Goal: Register for event/course

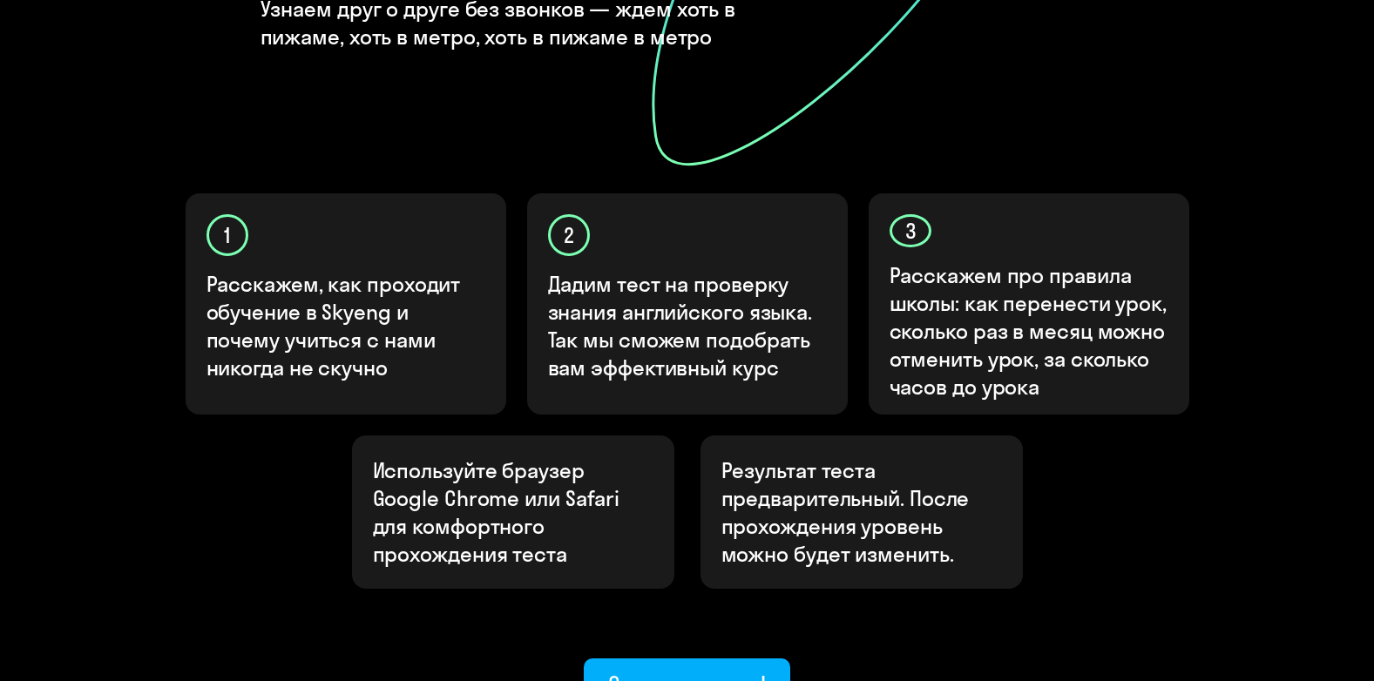
scroll to position [541, 0]
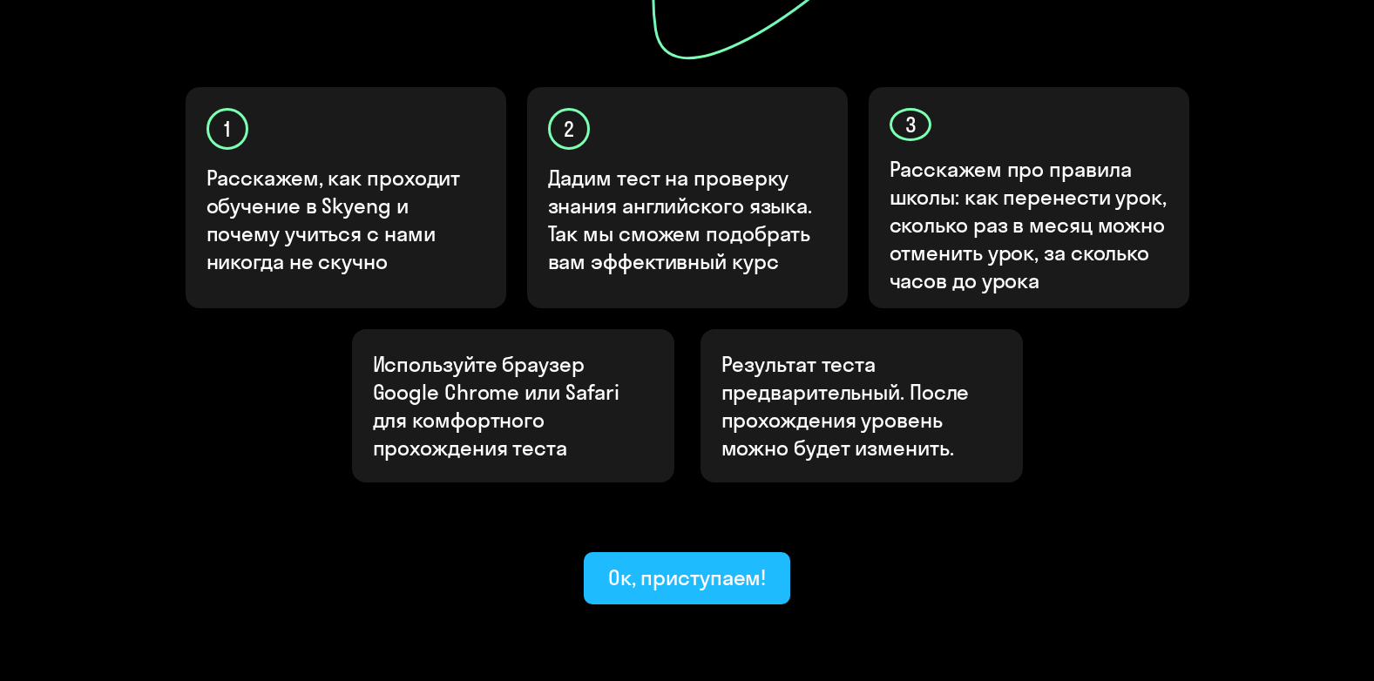
click at [725, 552] on button "Ок, приступаем!" at bounding box center [687, 578] width 207 height 52
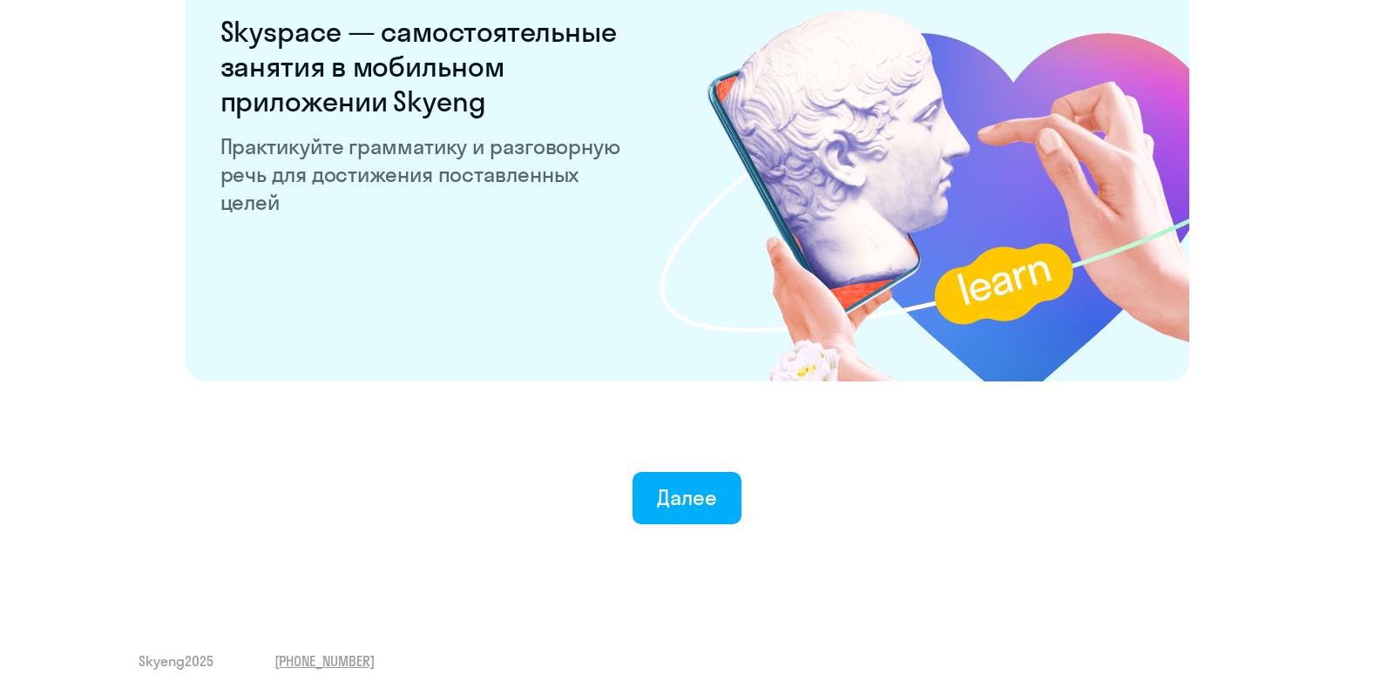
scroll to position [3357, 0]
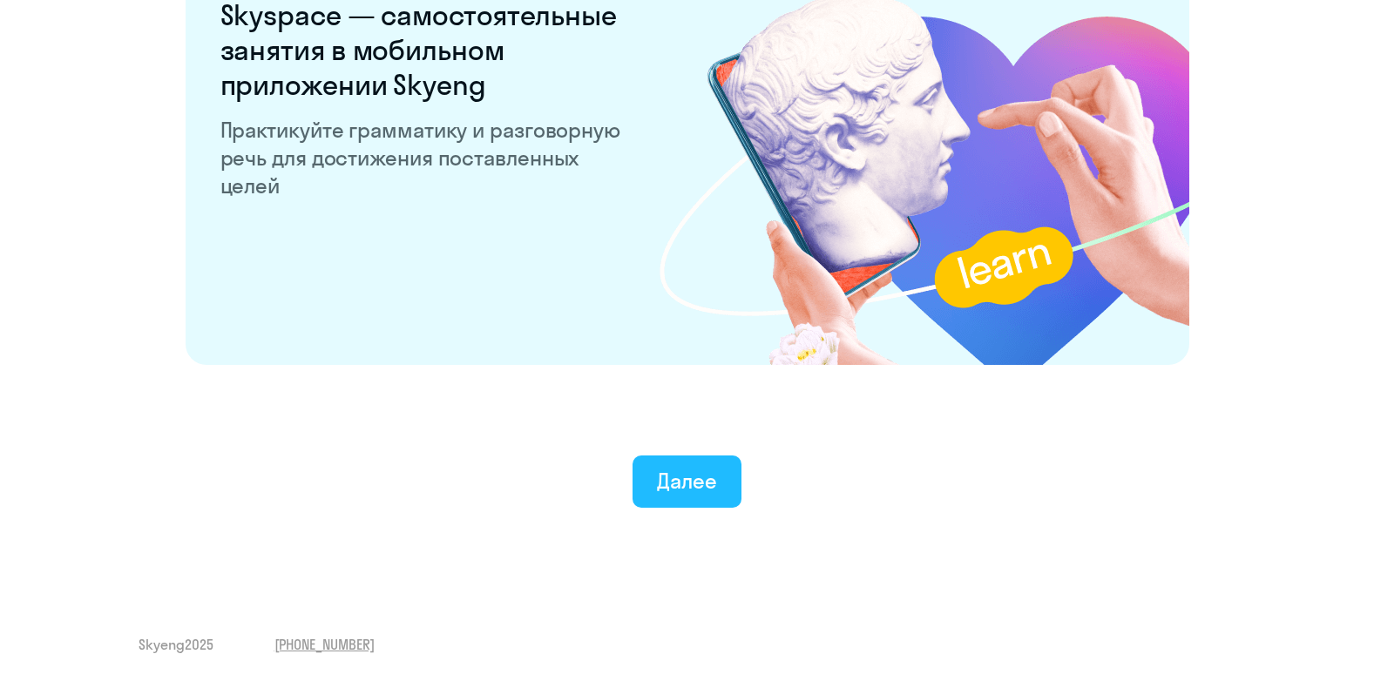
click at [659, 491] on div "Далее" at bounding box center [687, 481] width 60 height 28
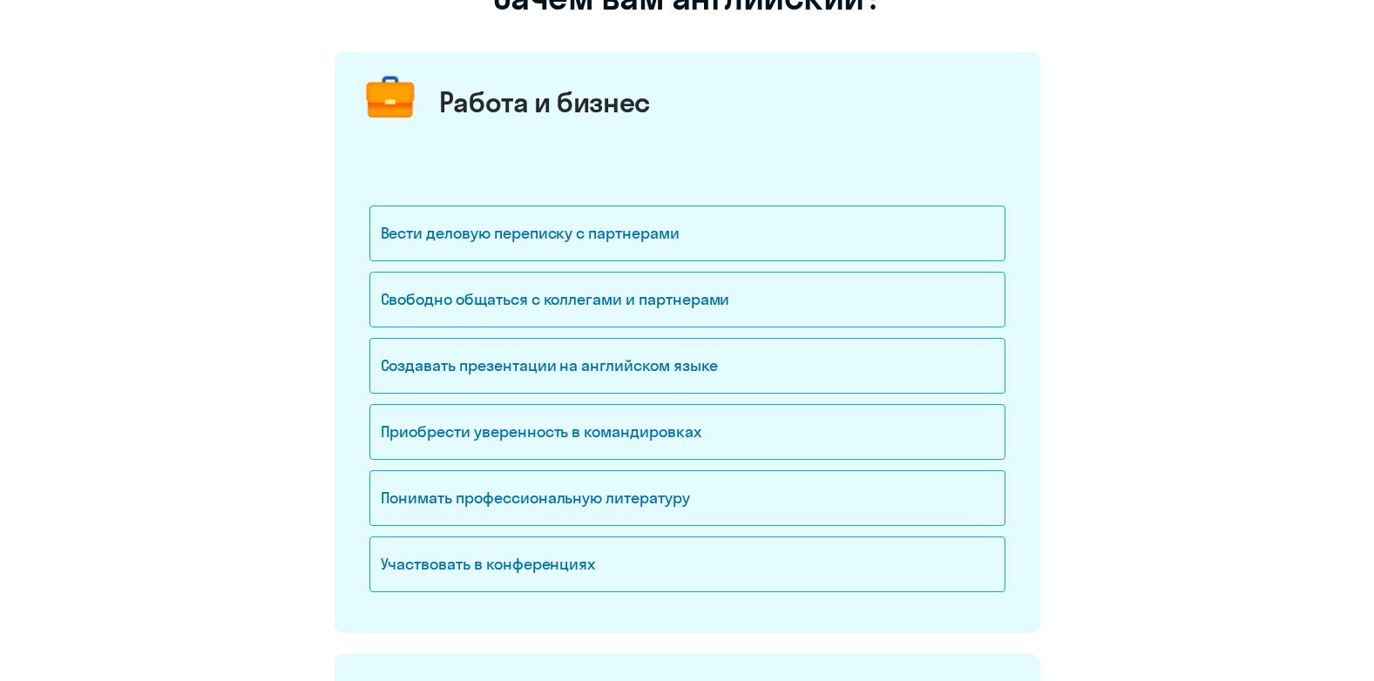
scroll to position [176, 0]
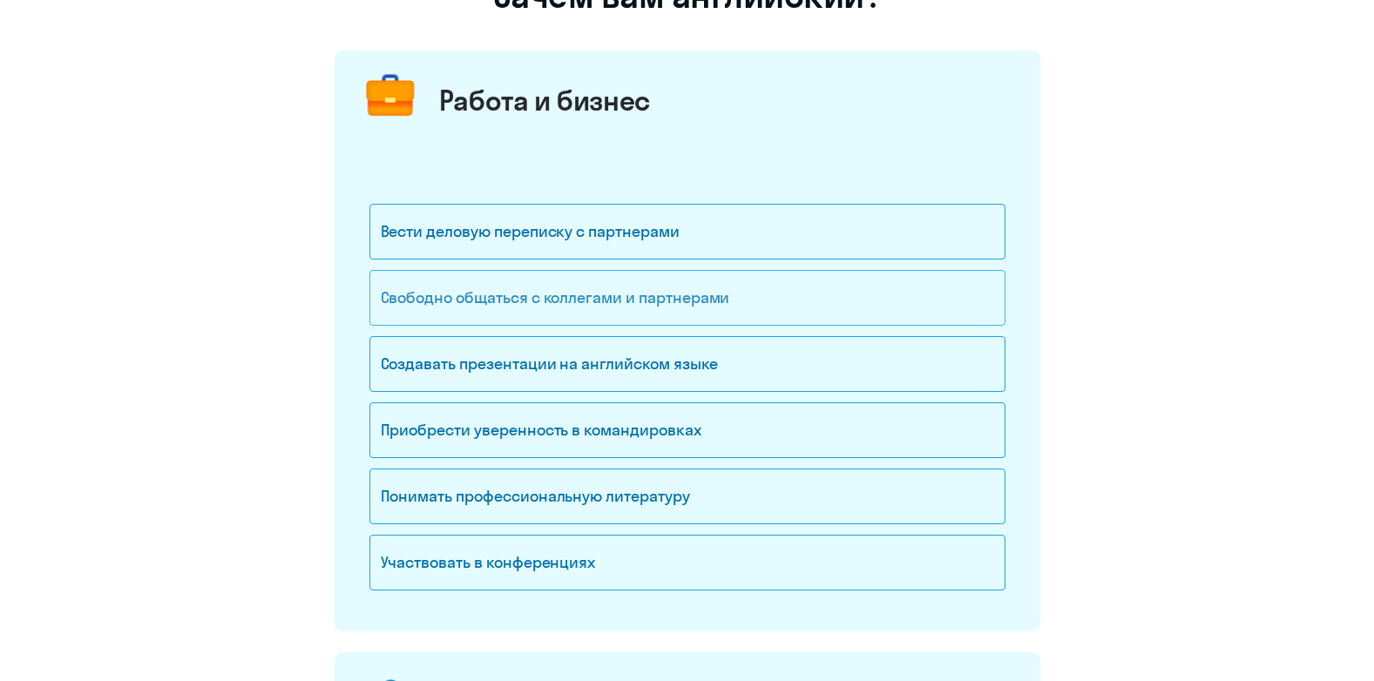
click at [734, 306] on div "Свободно общаться с коллегами и партнерами" at bounding box center [687, 298] width 636 height 56
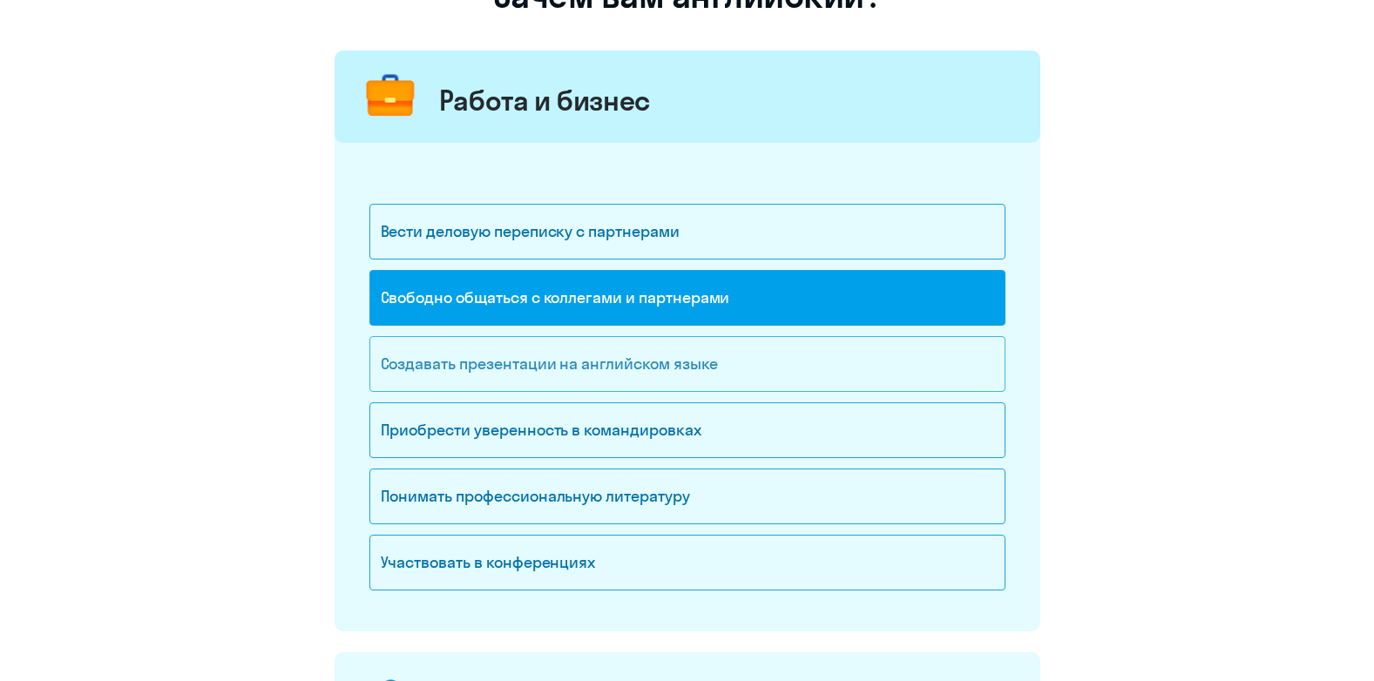
click at [708, 349] on div "Создавать презентации на английском языке" at bounding box center [687, 364] width 636 height 56
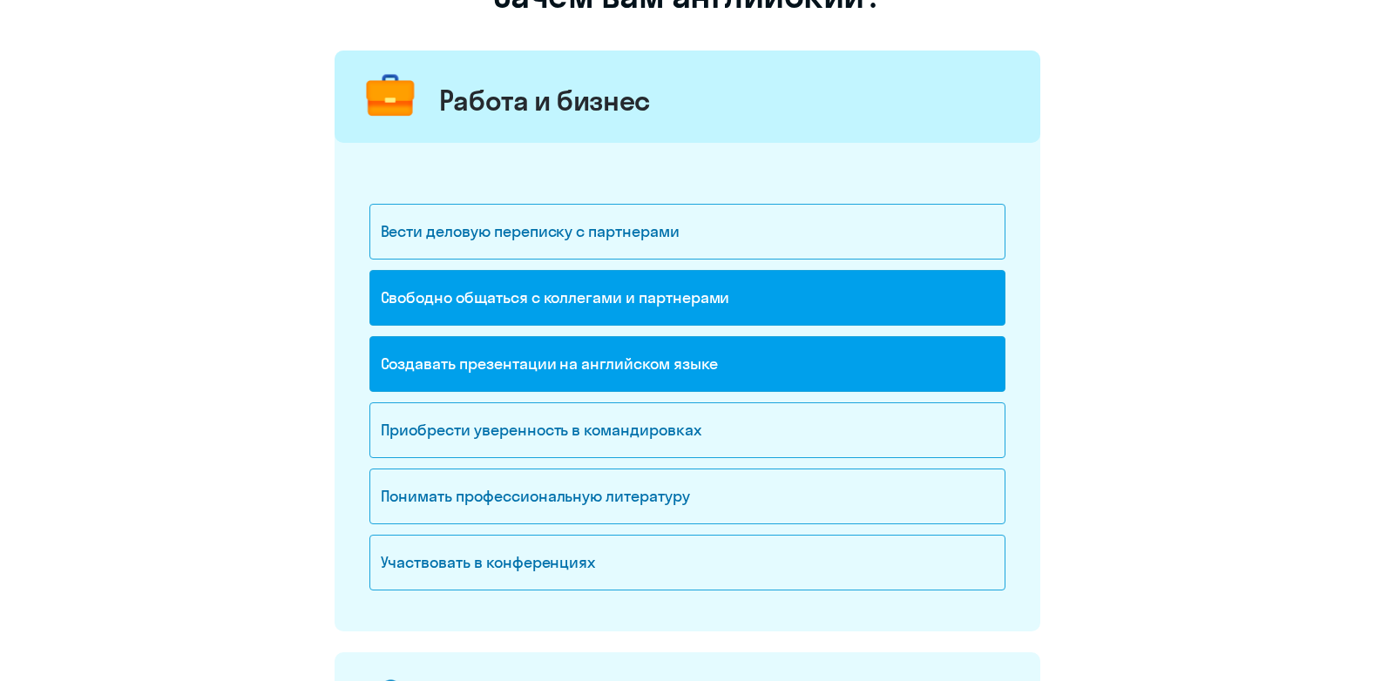
click at [702, 359] on div "Создавать презентации на английском языке" at bounding box center [687, 364] width 636 height 56
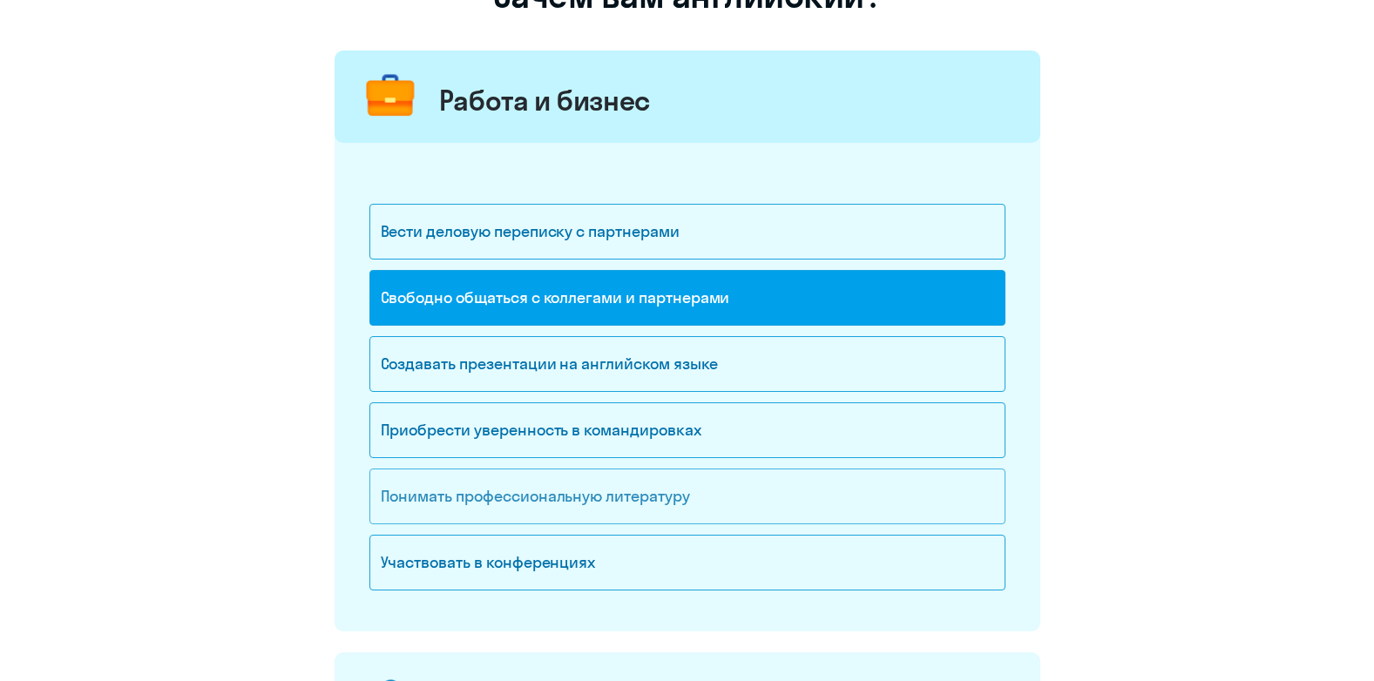
click at [626, 482] on div "Понимать профессиональную литературу" at bounding box center [687, 497] width 636 height 56
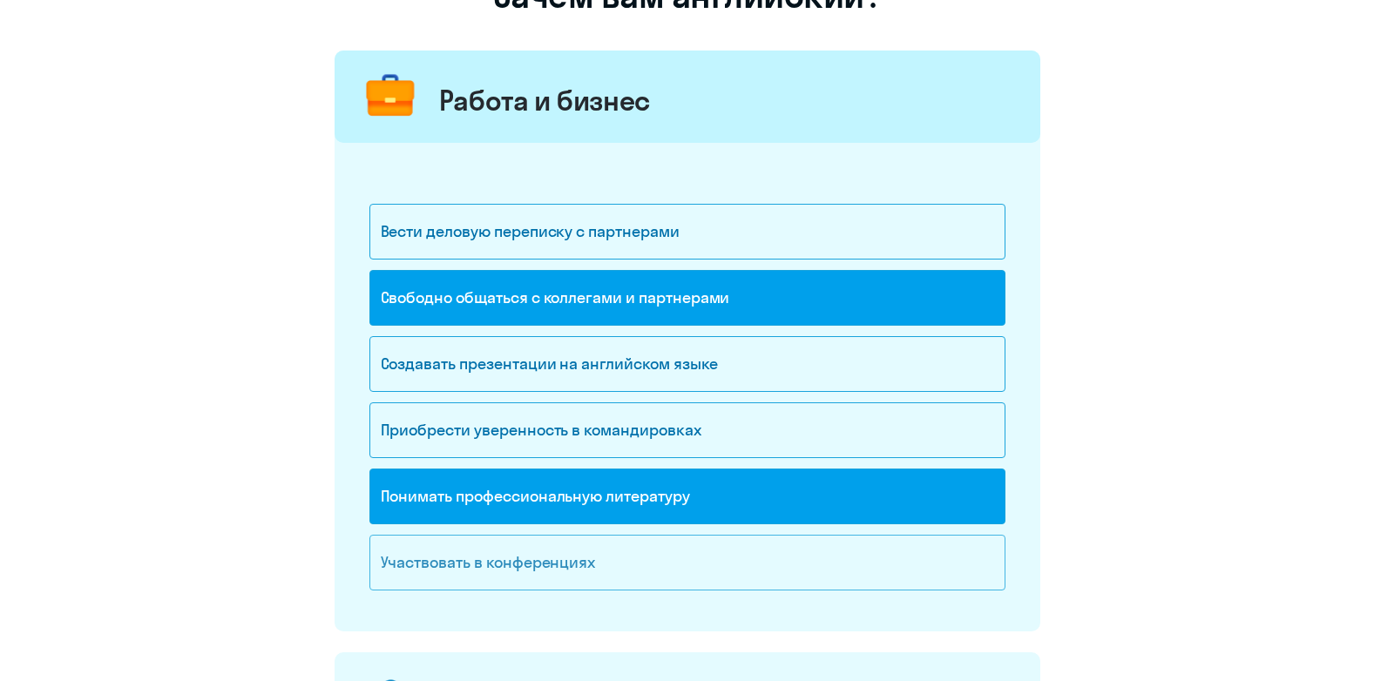
click at [564, 552] on div "Участвовать в конференциях" at bounding box center [687, 563] width 636 height 56
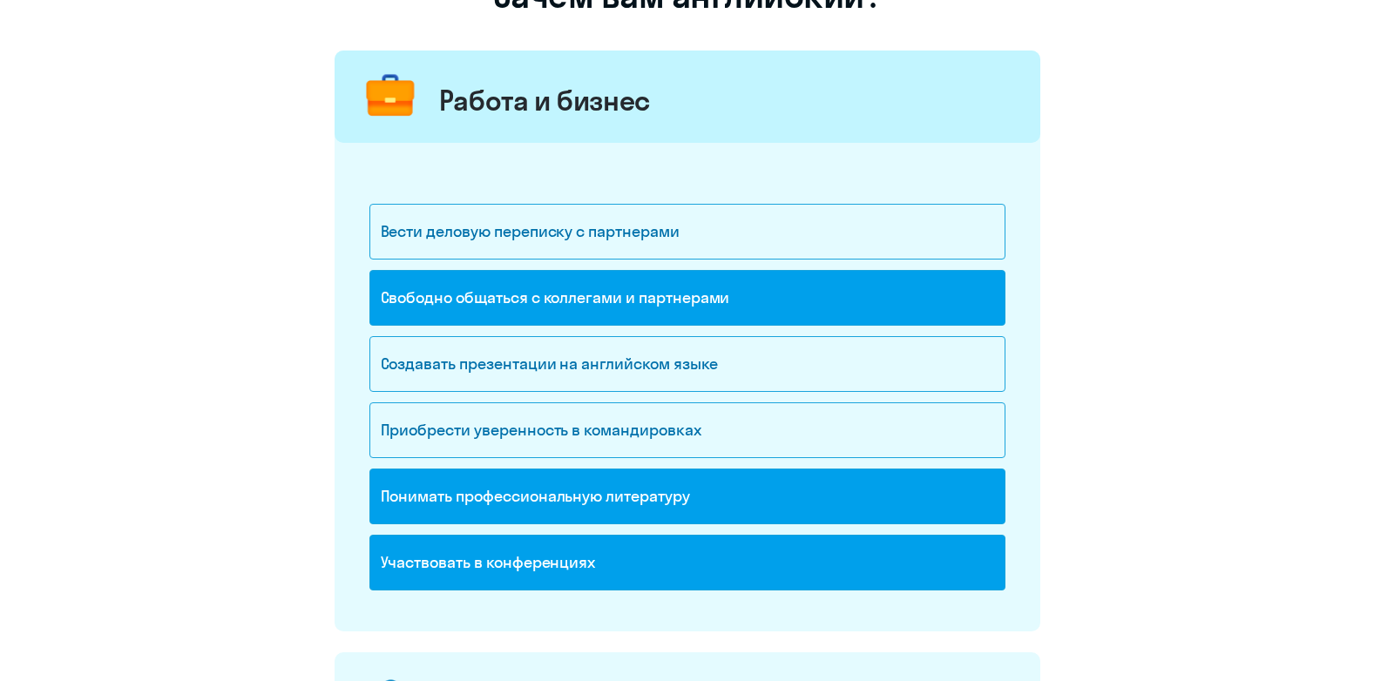
click at [586, 494] on div "Понимать профессиональную литературу" at bounding box center [687, 497] width 636 height 56
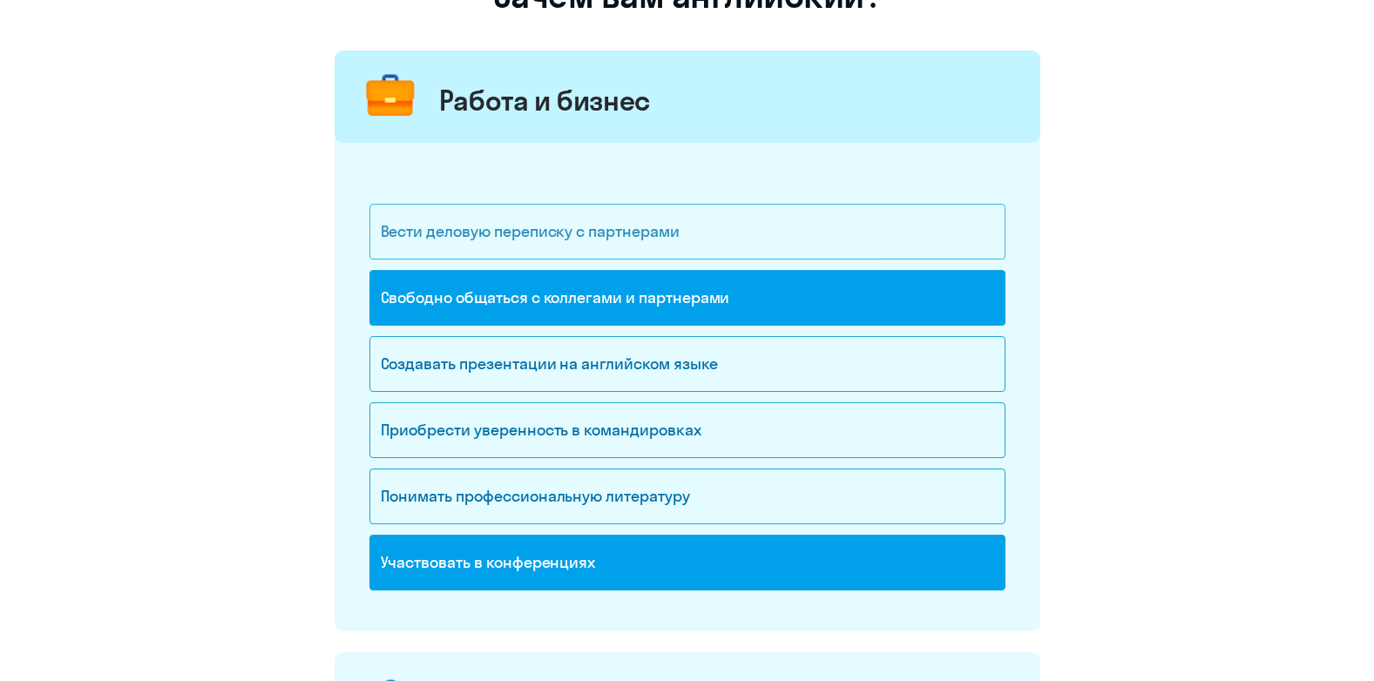
click at [639, 225] on div "Вести деловую переписку с партнерами" at bounding box center [687, 232] width 636 height 56
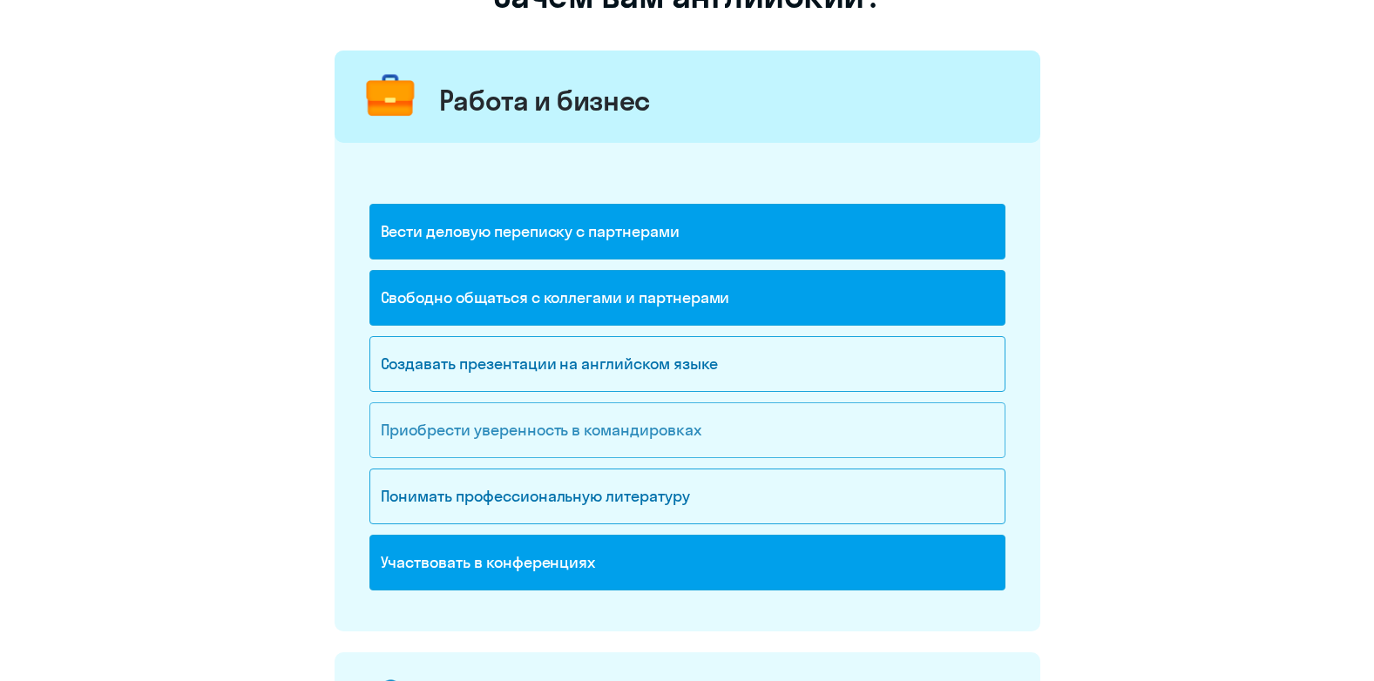
click at [567, 437] on div "Приобрести уверенность в командировках" at bounding box center [687, 431] width 636 height 56
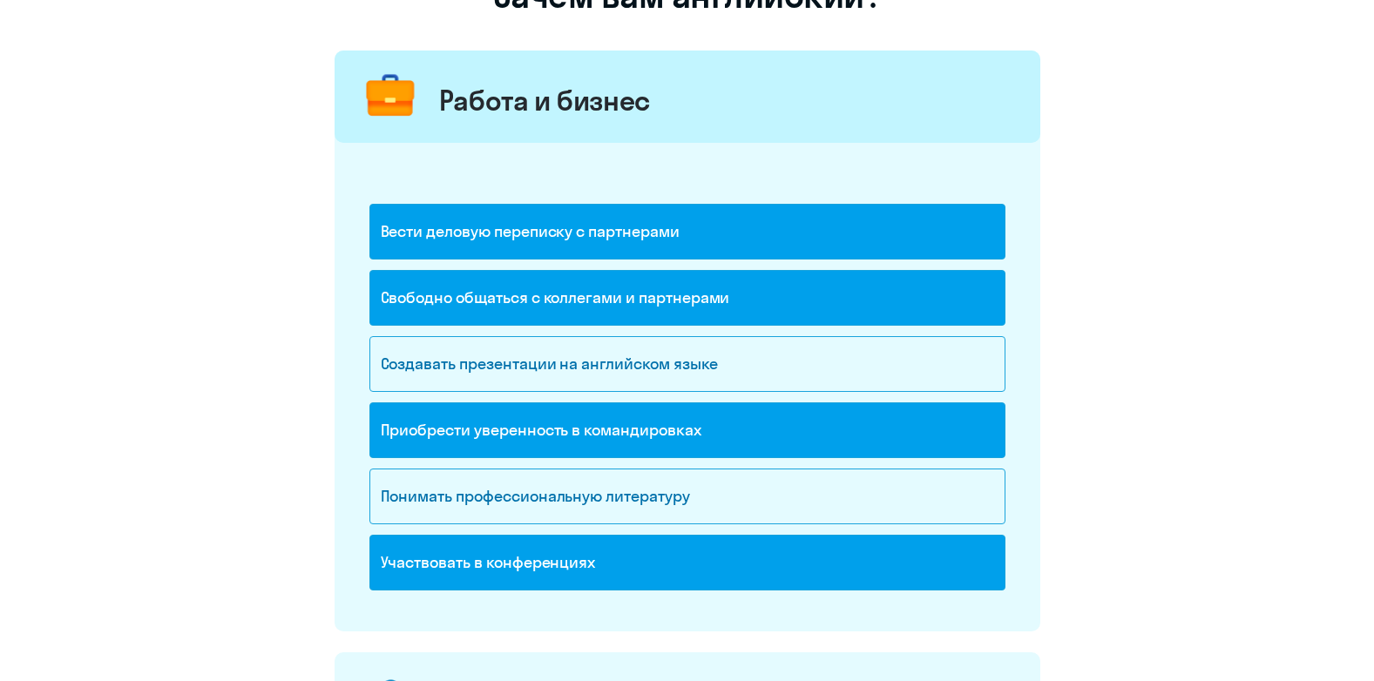
click at [605, 437] on div "Приобрести уверенность в командировках" at bounding box center [687, 431] width 636 height 56
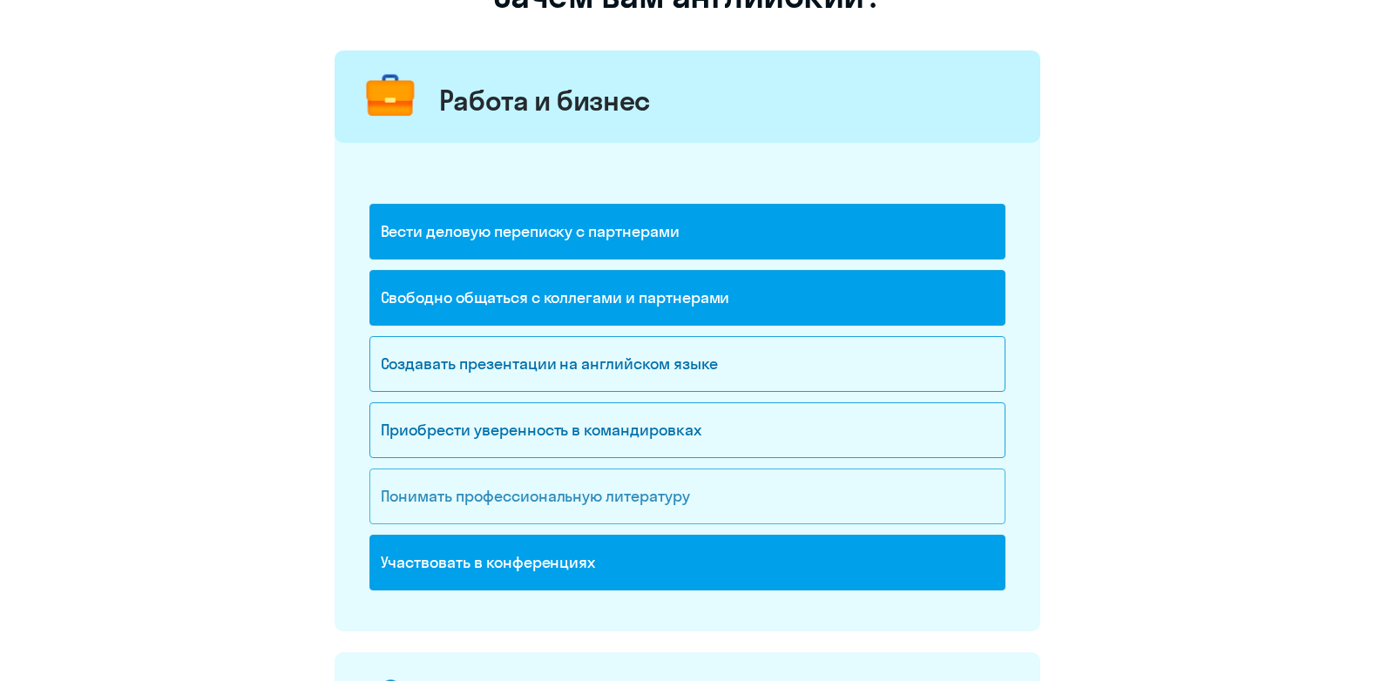
click at [586, 491] on div "Понимать профессиональную литературу" at bounding box center [687, 497] width 636 height 56
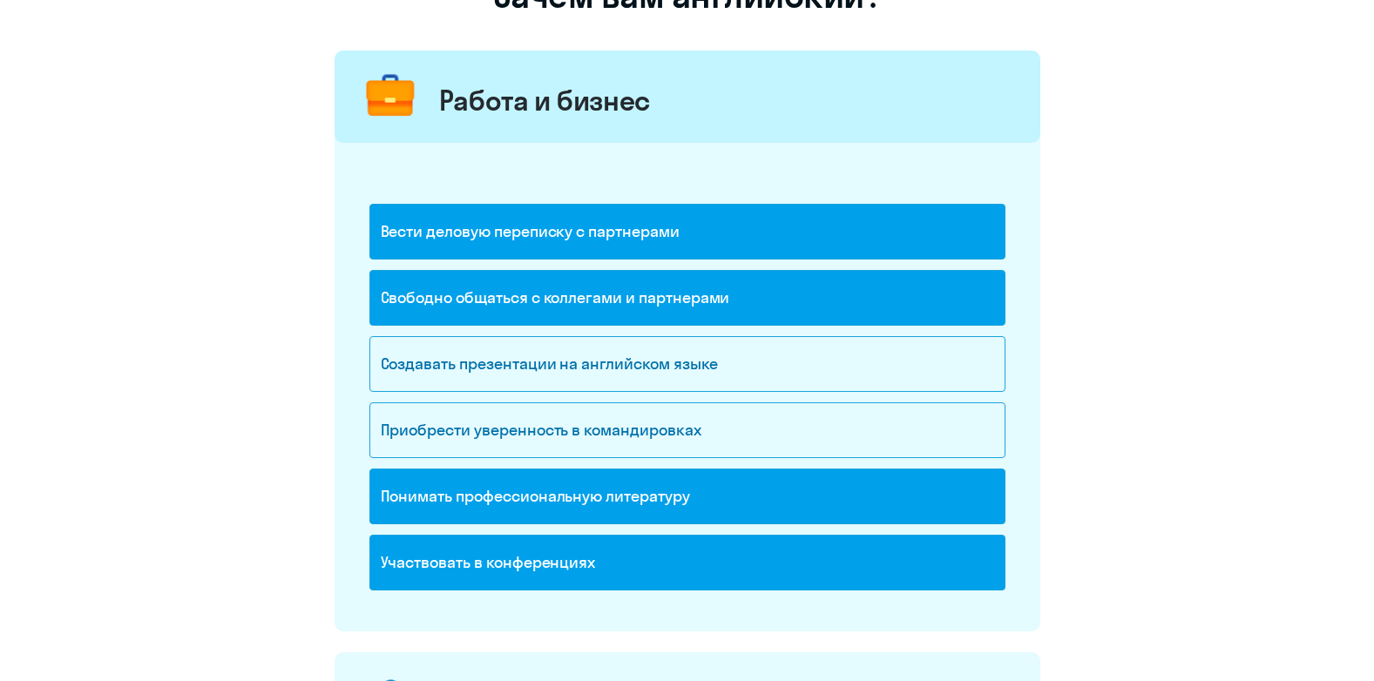
click at [586, 491] on div "Понимать профессиональную литературу" at bounding box center [687, 497] width 636 height 56
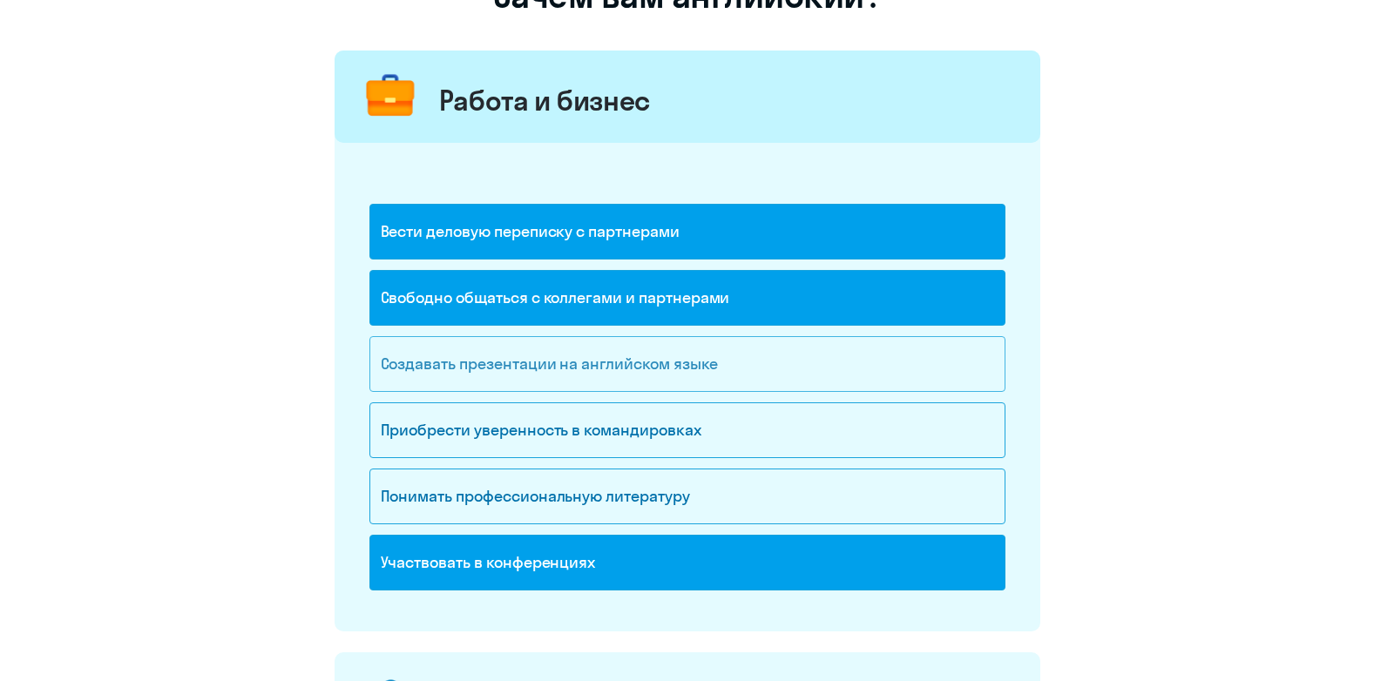
click at [586, 383] on div "Создавать презентации на английском языке" at bounding box center [687, 364] width 636 height 56
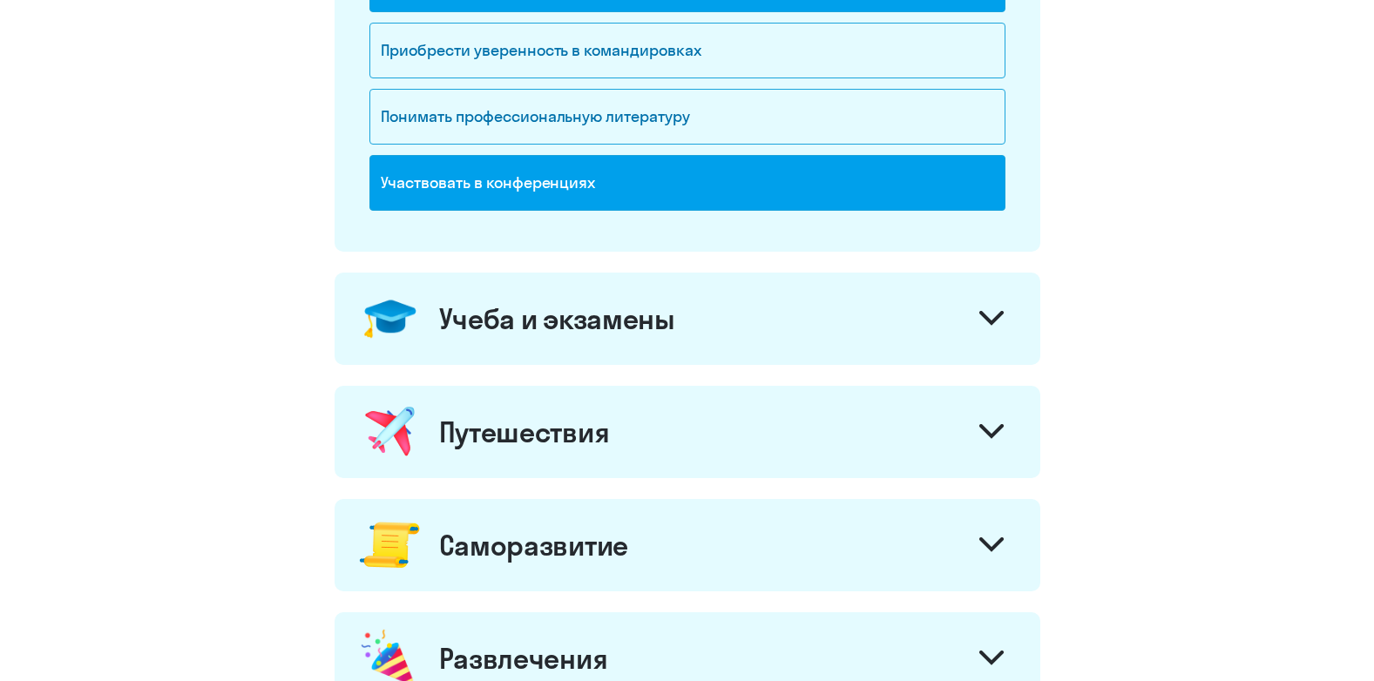
scroll to position [567, 0]
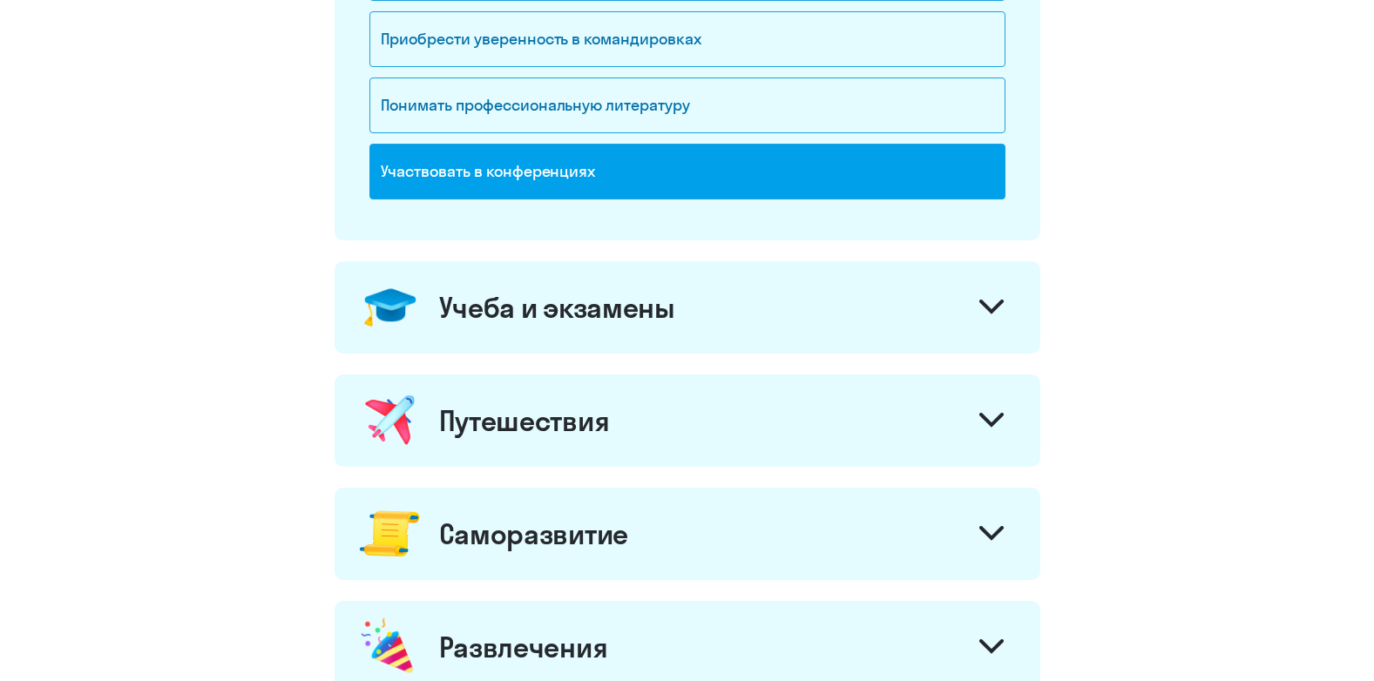
click at [967, 308] on div "Учеба и экзамены" at bounding box center [688, 307] width 706 height 92
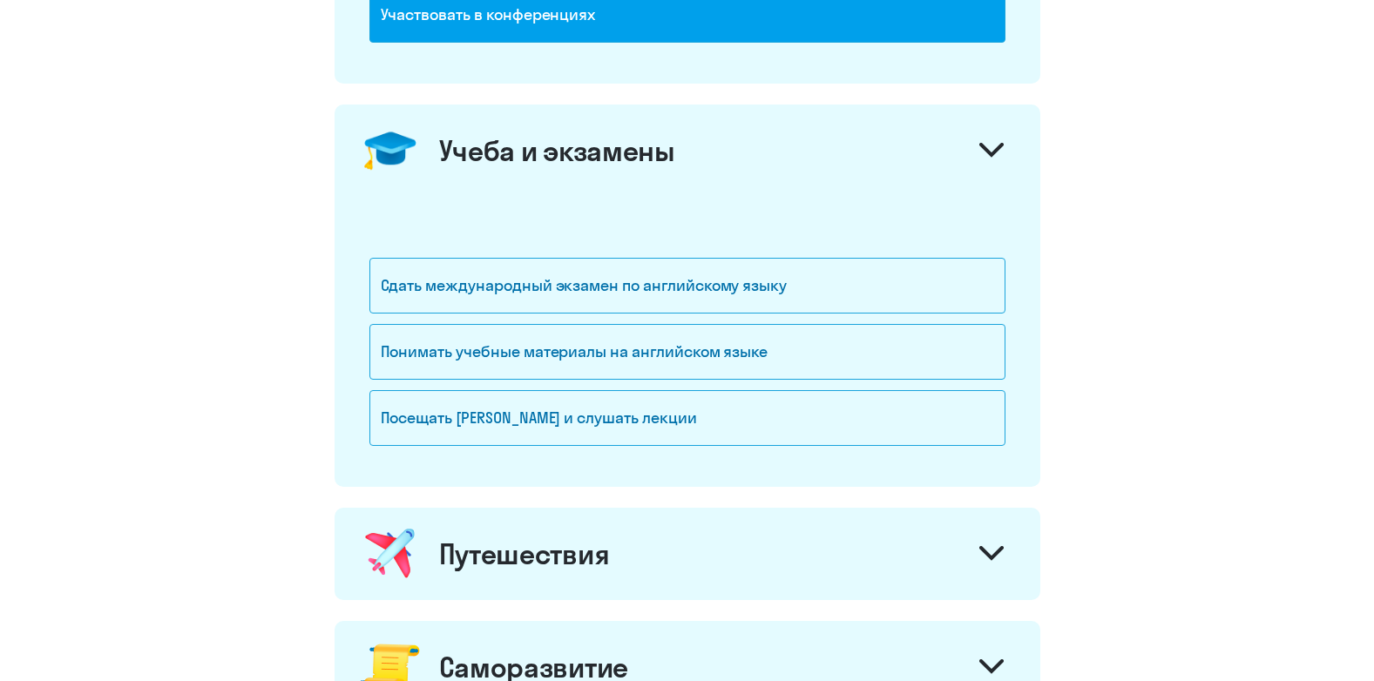
scroll to position [811, 0]
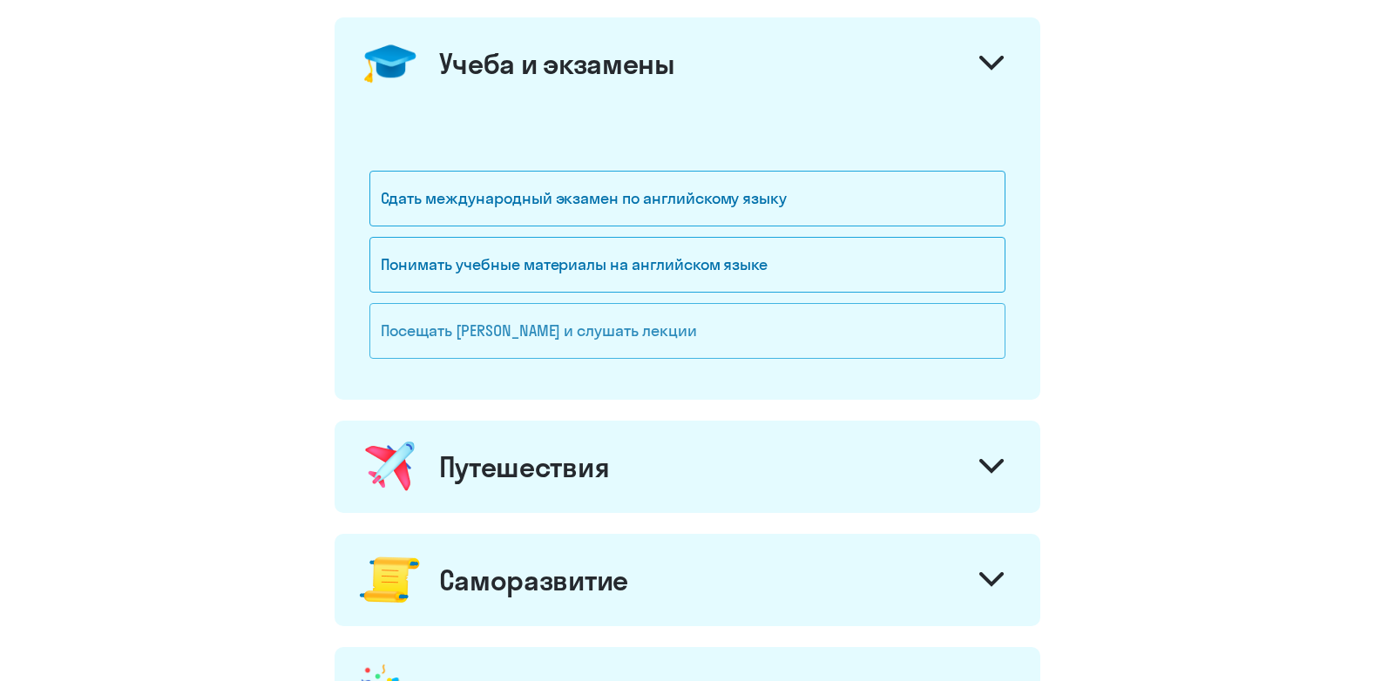
click at [765, 315] on div "Посещать [PERSON_NAME] и слушать лекции" at bounding box center [687, 331] width 636 height 56
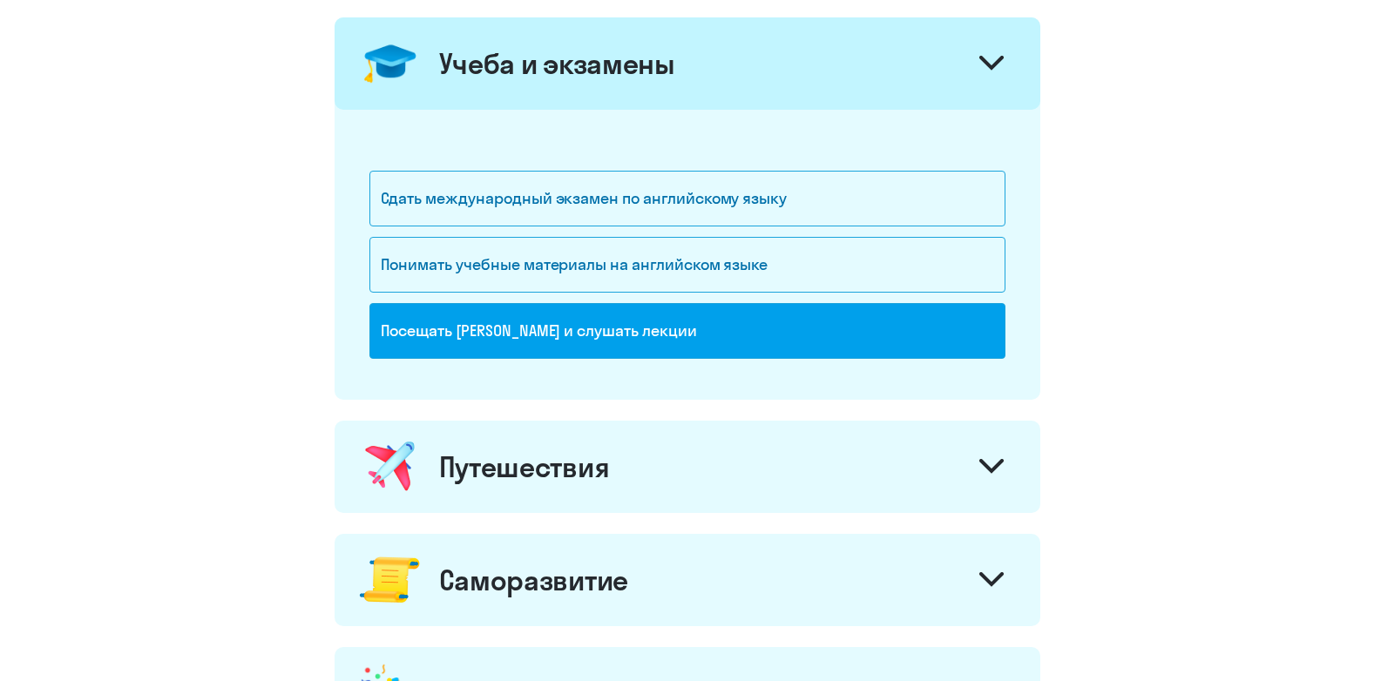
click at [734, 482] on div "Путешествия" at bounding box center [688, 467] width 706 height 92
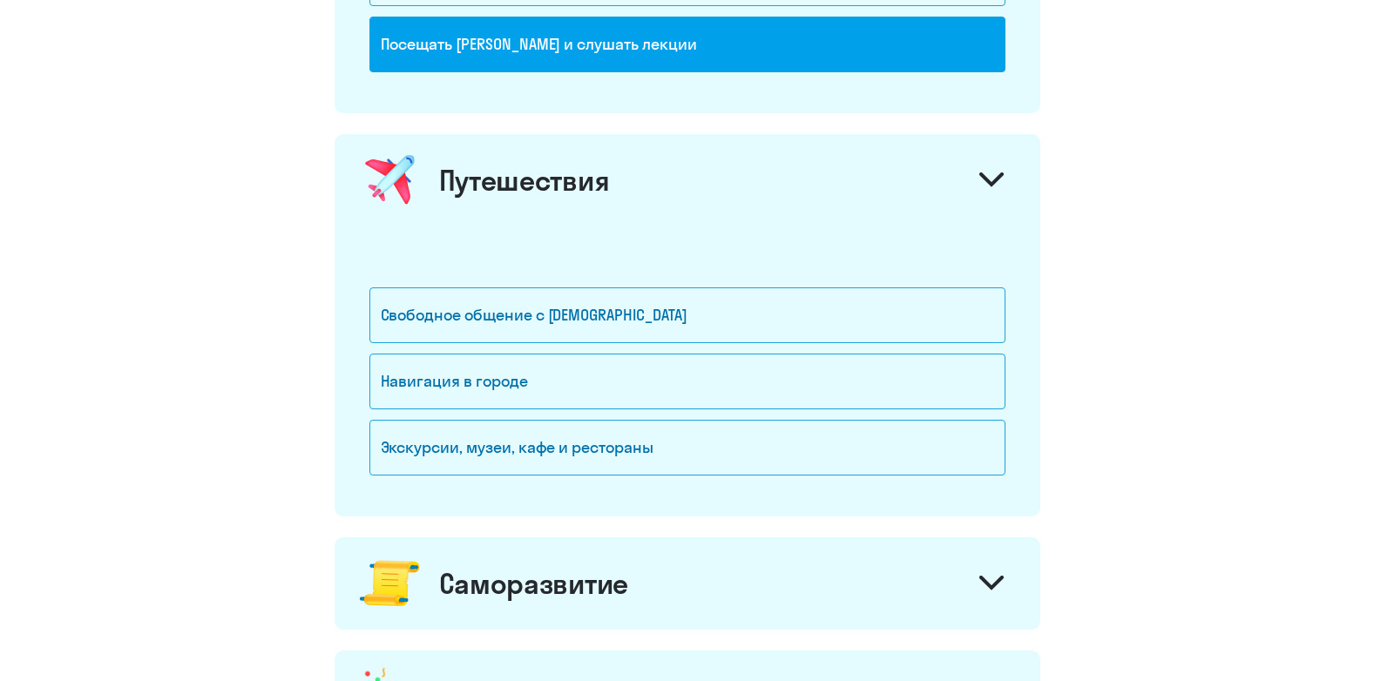
scroll to position [1141, 0]
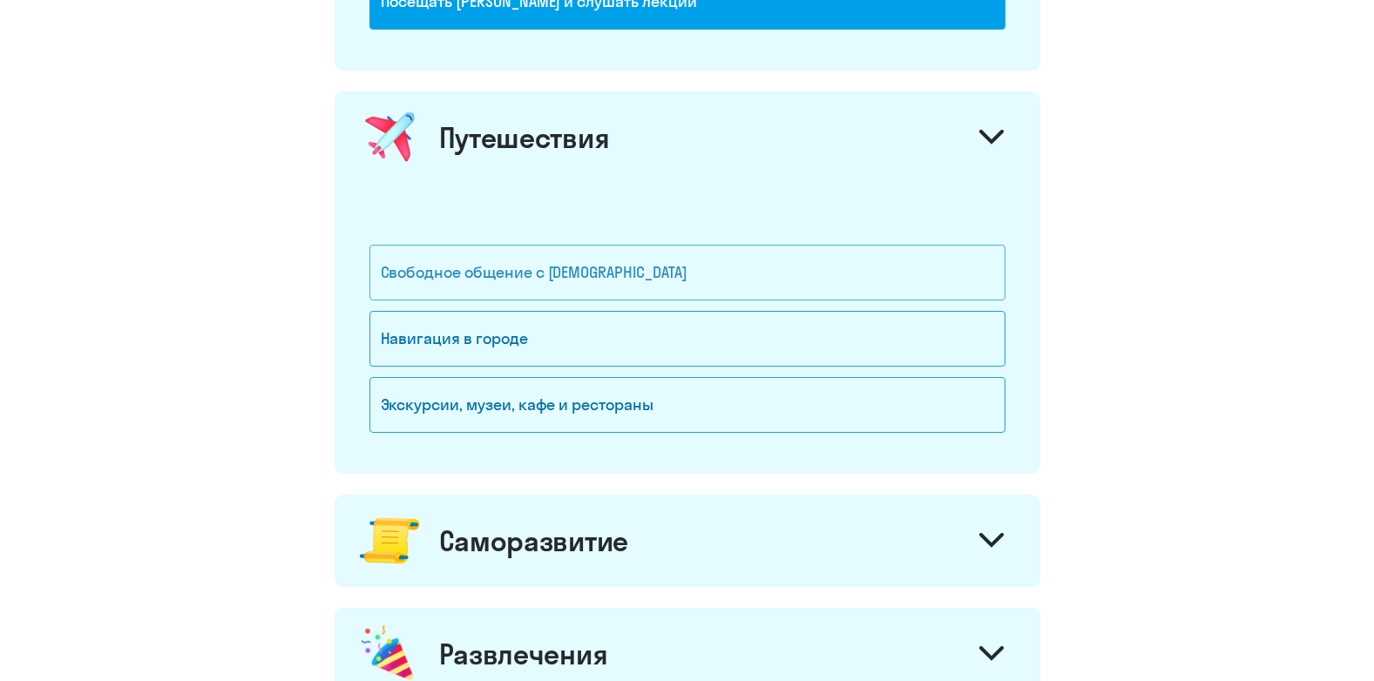
click at [772, 268] on div "Свободное общение с [DEMOGRAPHIC_DATA]" at bounding box center [687, 273] width 636 height 56
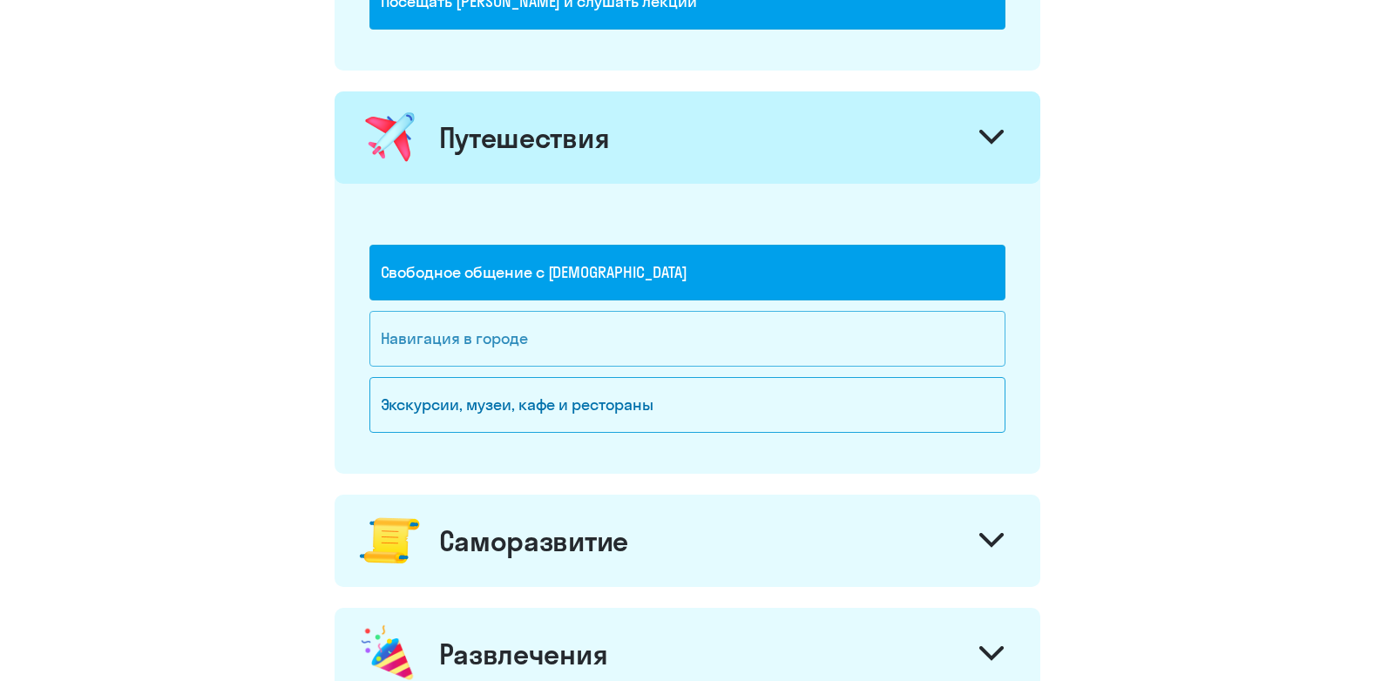
click at [657, 345] on div "Навигация в городе" at bounding box center [687, 339] width 636 height 56
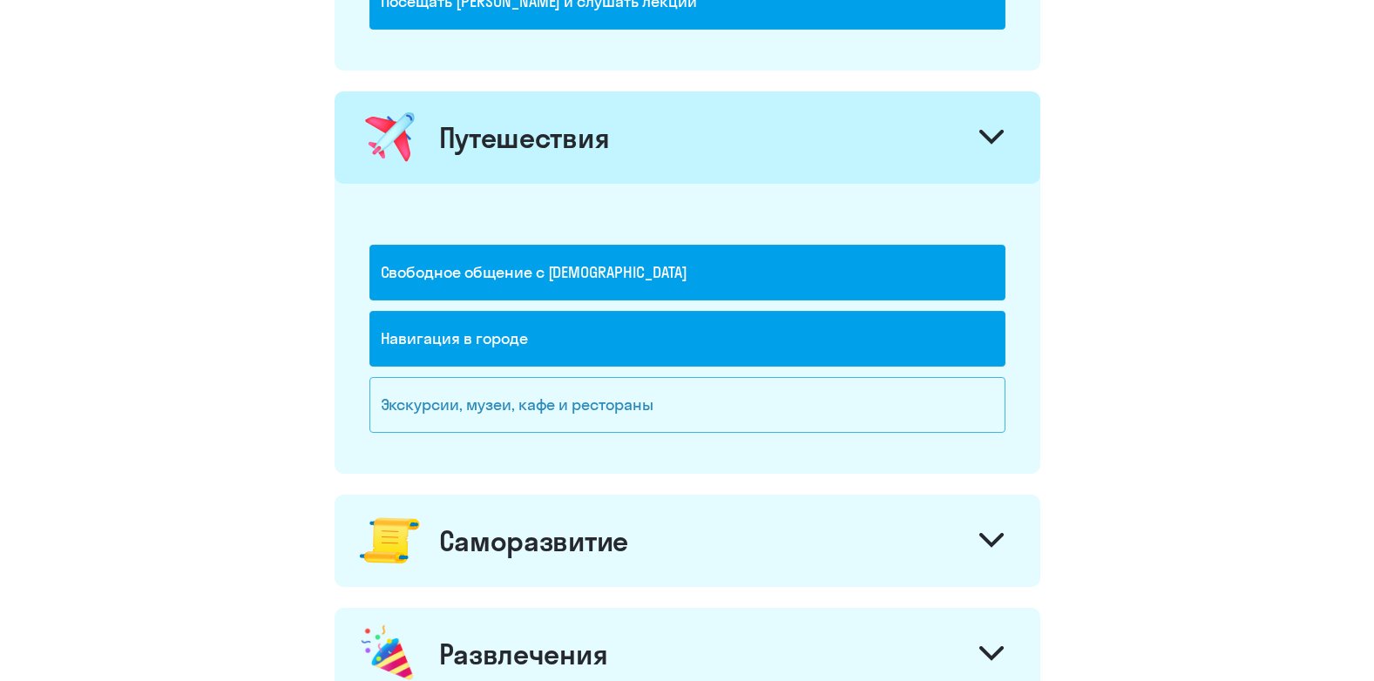
click at [655, 399] on div "Экскурсии, музеи, кафе и рестораны" at bounding box center [687, 405] width 636 height 56
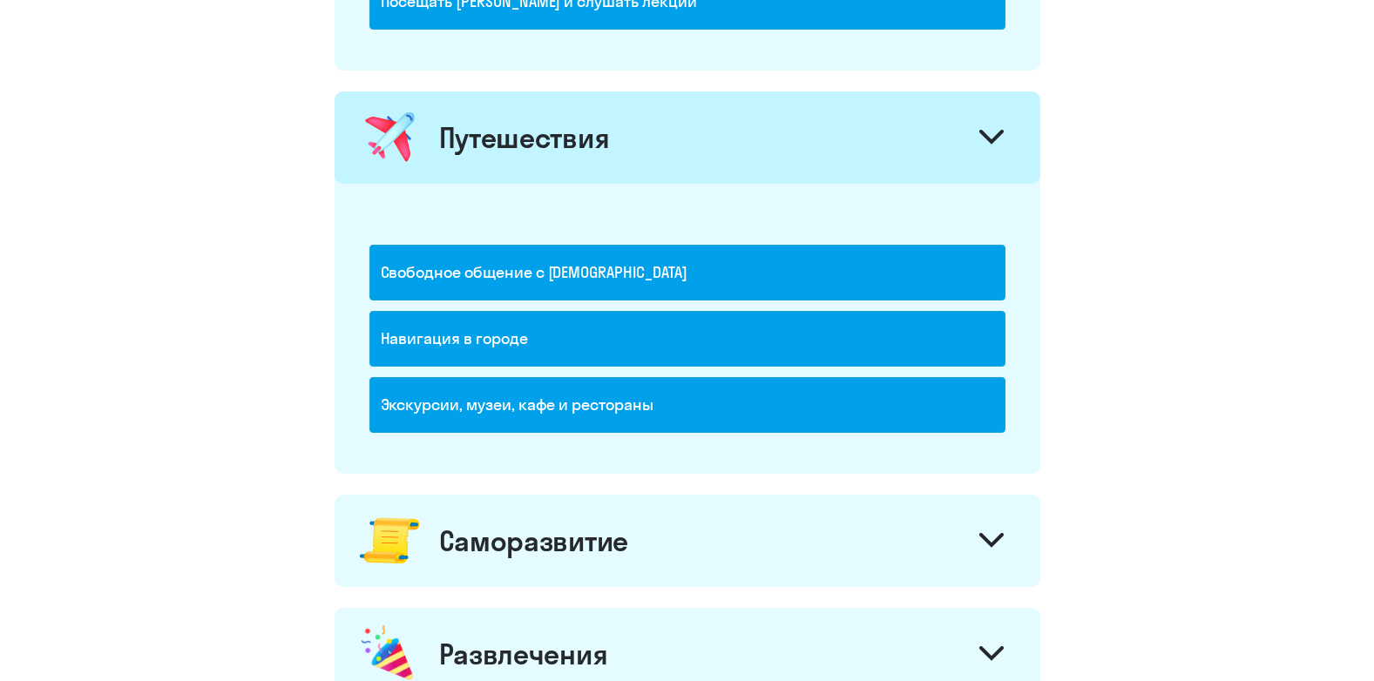
click at [701, 524] on div "Саморазвитие" at bounding box center [688, 541] width 706 height 92
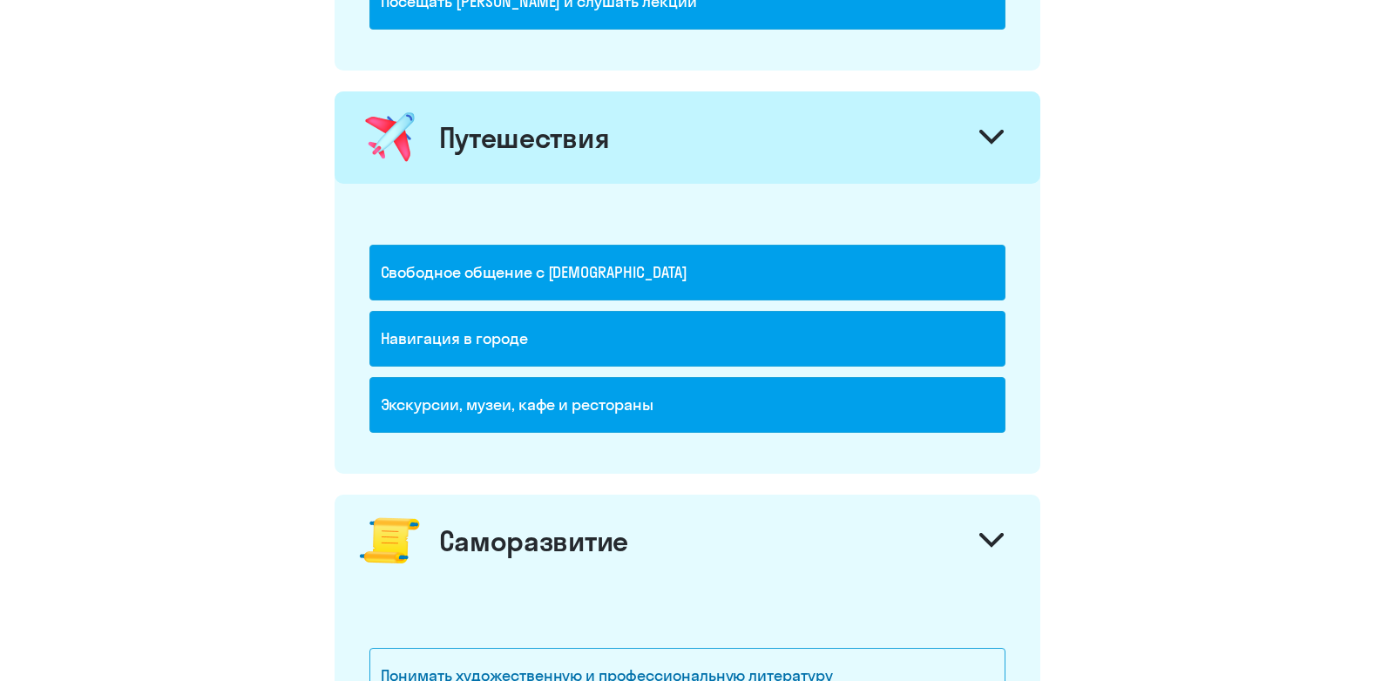
drag, startPoint x: 1373, startPoint y: 332, endPoint x: 1378, endPoint y: 396, distance: 64.6
click at [1374, 396] on html "2 шаг из 5 Зачем вам [DEMOGRAPHIC_DATA]? Работа и бизнес Вести деловую переписк…" at bounding box center [687, 258] width 1374 height 2798
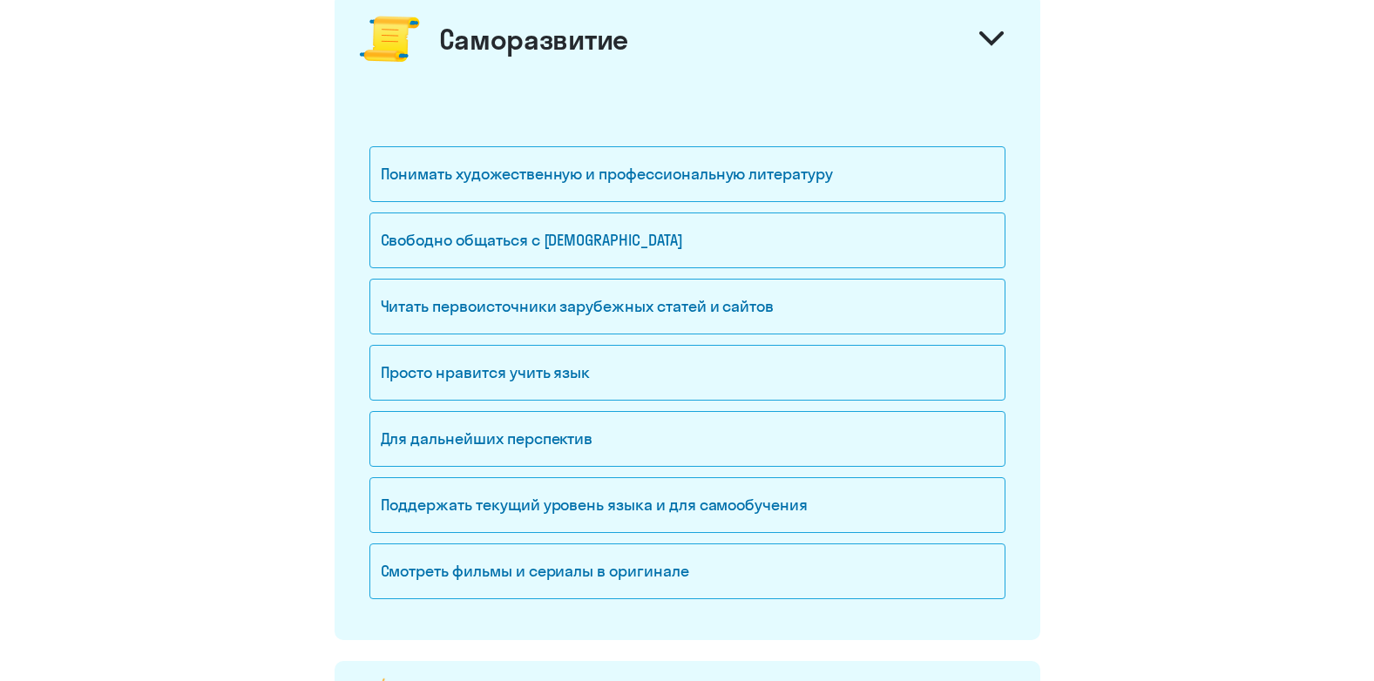
scroll to position [1646, 0]
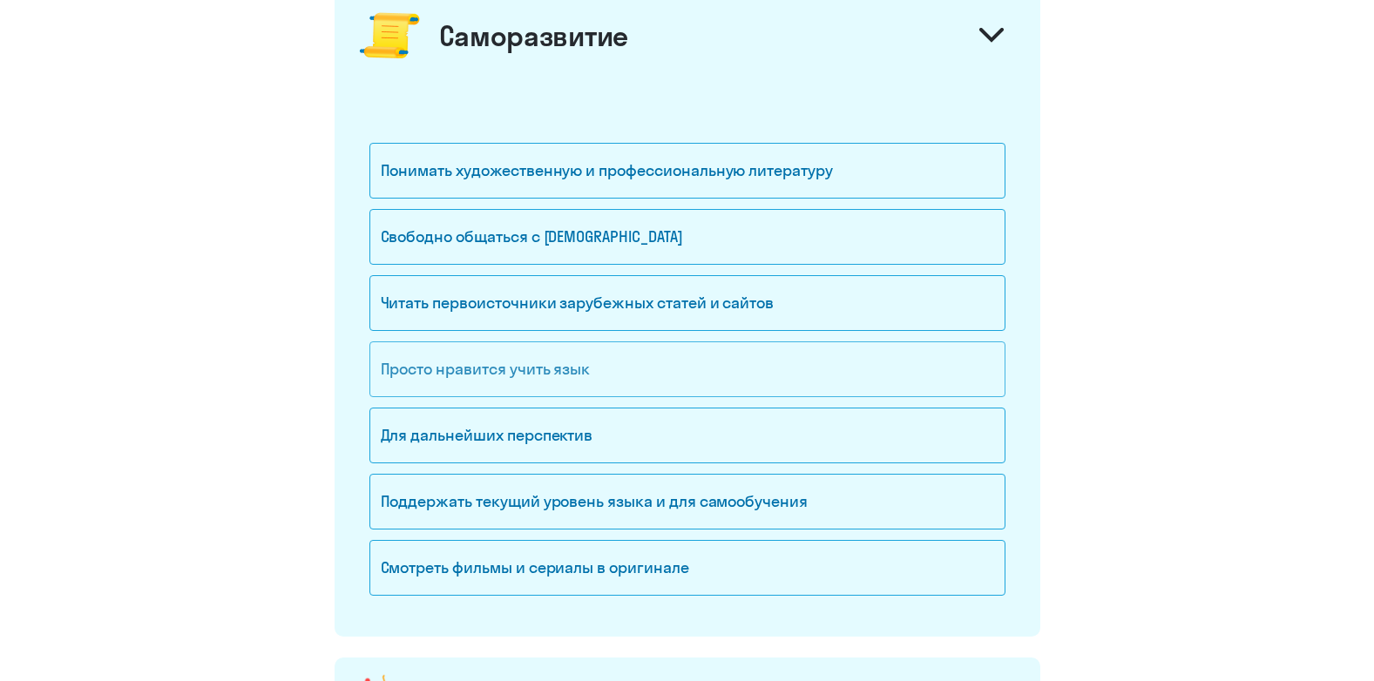
click at [674, 356] on div "Просто нравится учить язык" at bounding box center [687, 370] width 636 height 56
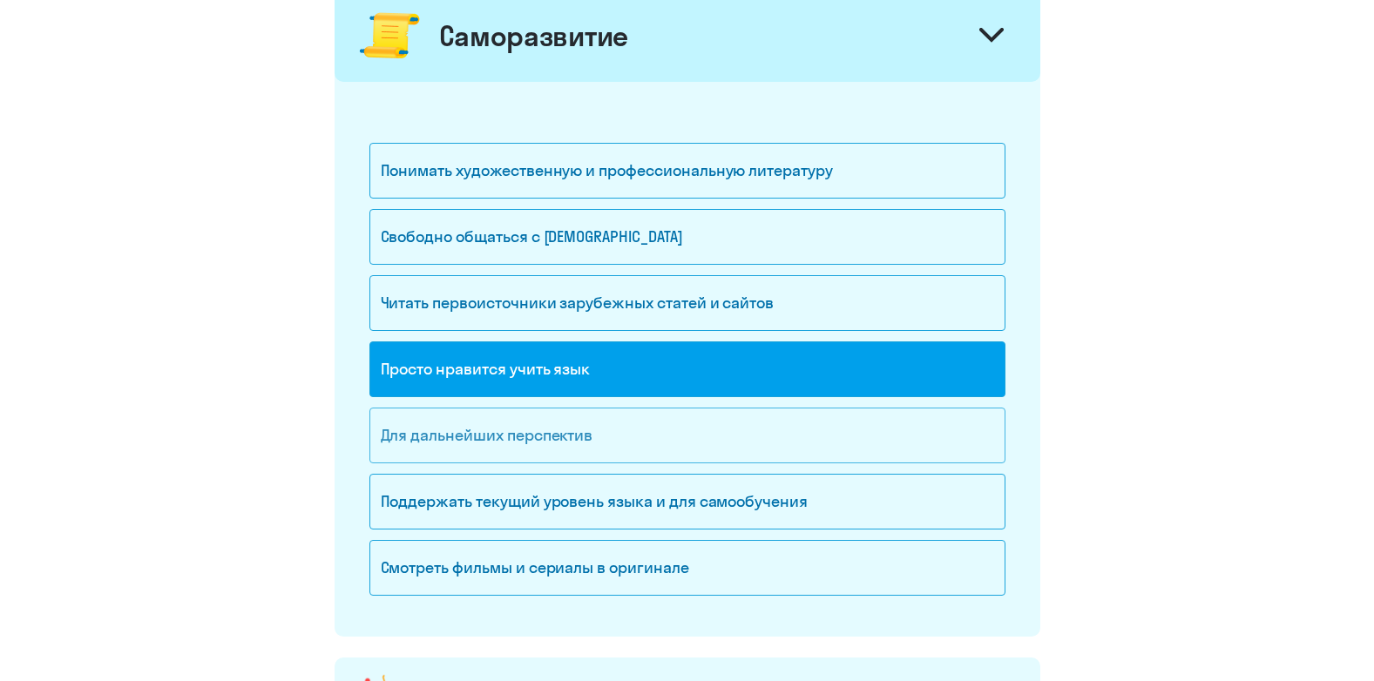
click at [644, 431] on div "Для дальнейших перспектив" at bounding box center [687, 436] width 636 height 56
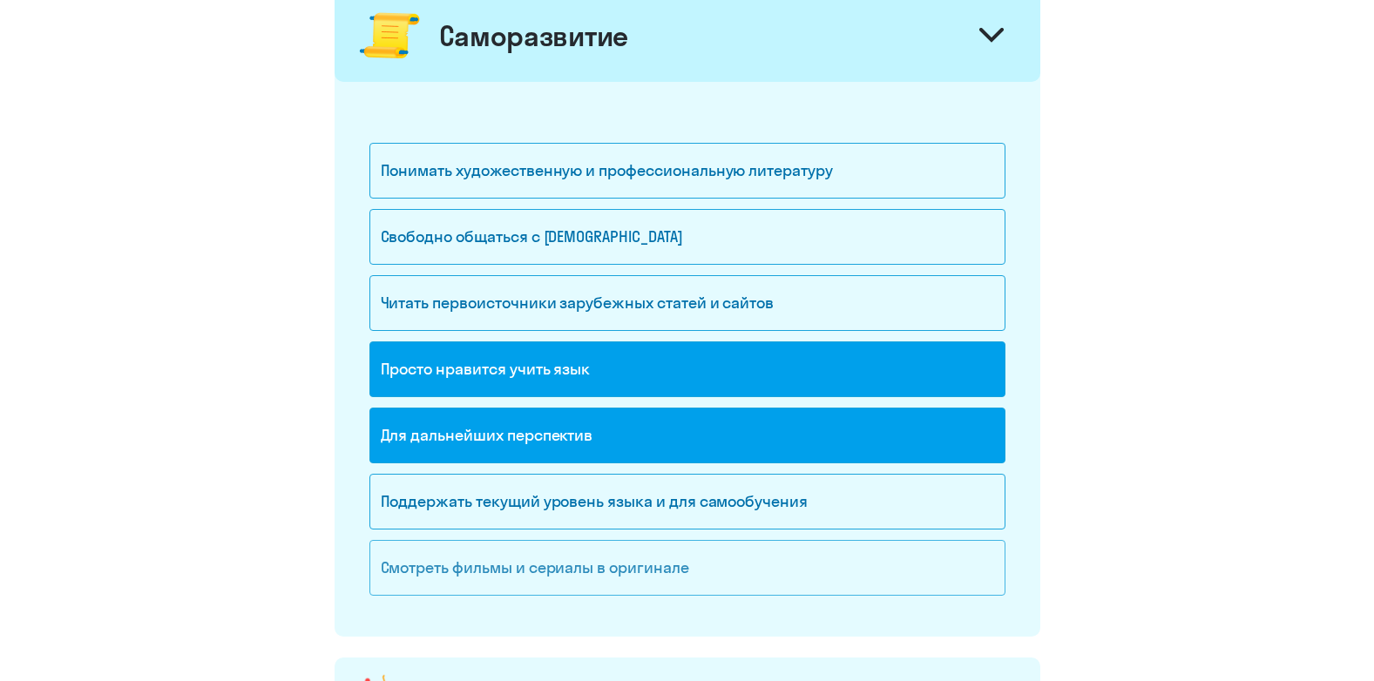
click at [606, 570] on div "Смотреть фильмы и сериалы в оригинале" at bounding box center [687, 568] width 636 height 56
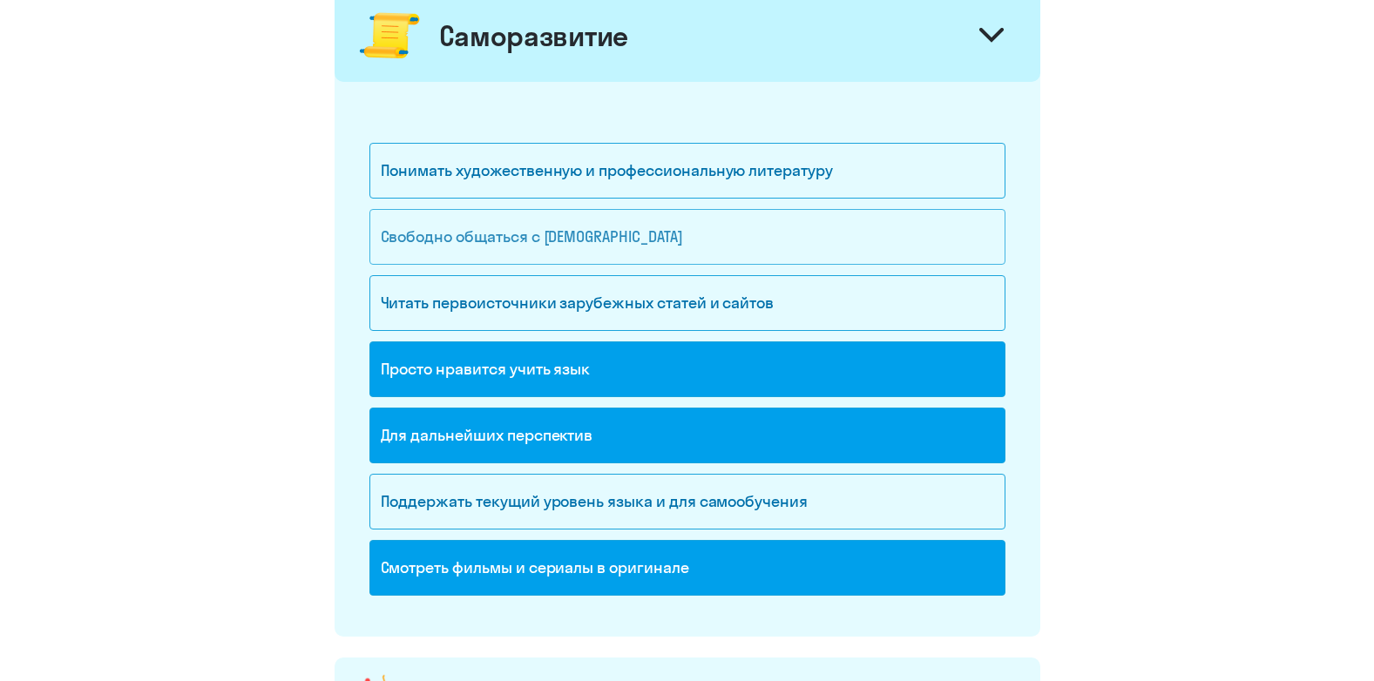
click at [601, 253] on div "Свободно общаться с [DEMOGRAPHIC_DATA]" at bounding box center [687, 237] width 636 height 56
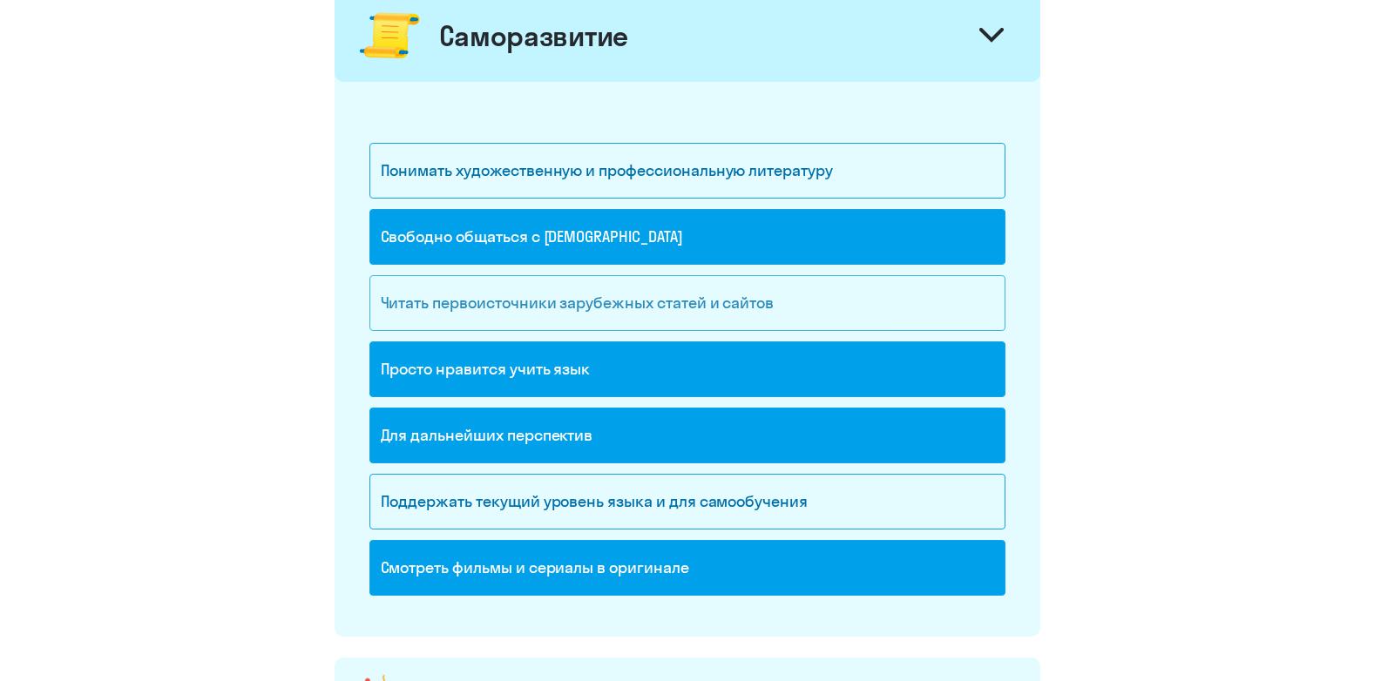
click at [793, 295] on div "Читать первоисточники зарубежных статей и сайтов" at bounding box center [687, 303] width 636 height 56
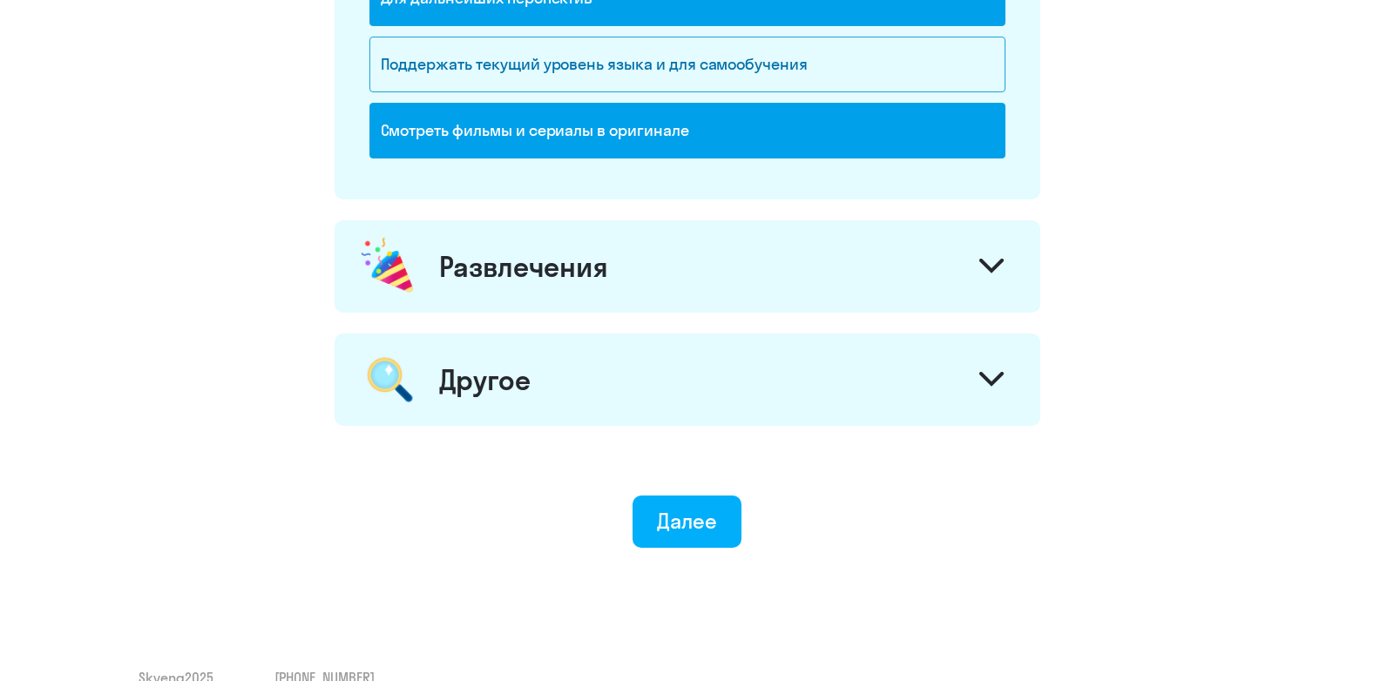
scroll to position [2087, 0]
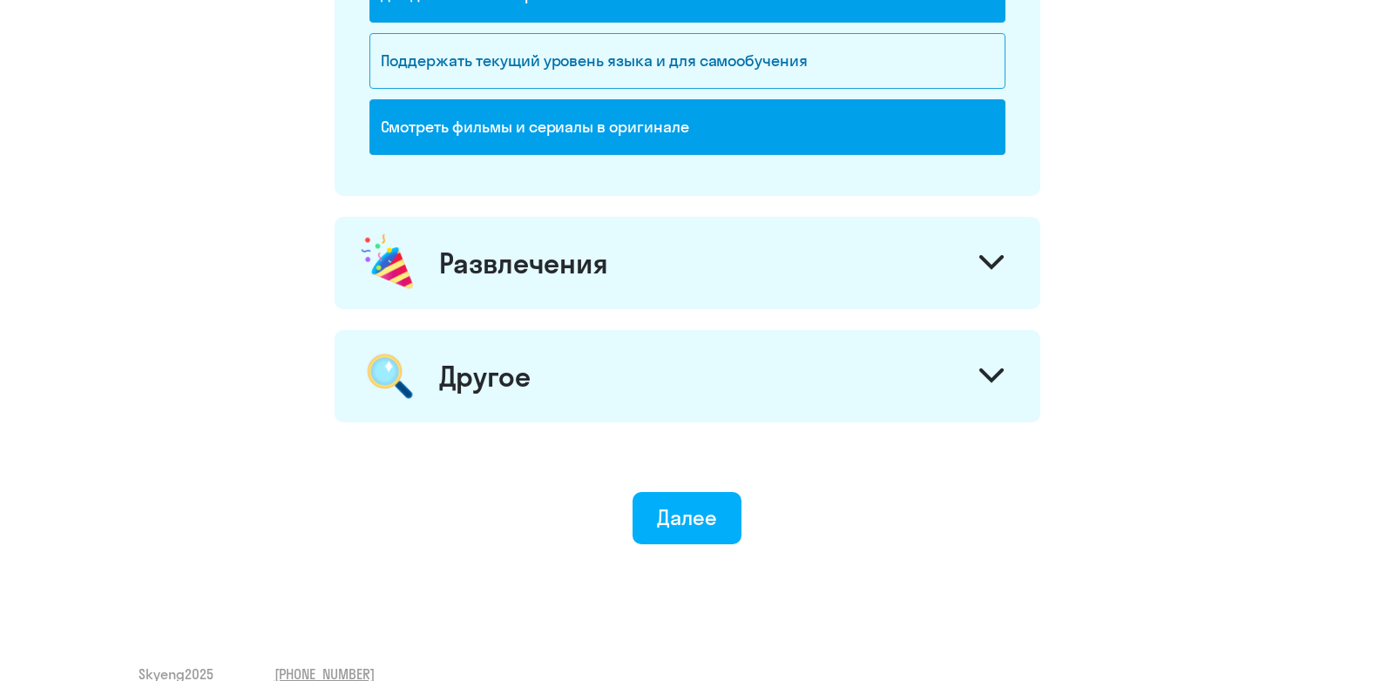
click at [897, 266] on div "Развлечения" at bounding box center [688, 263] width 706 height 92
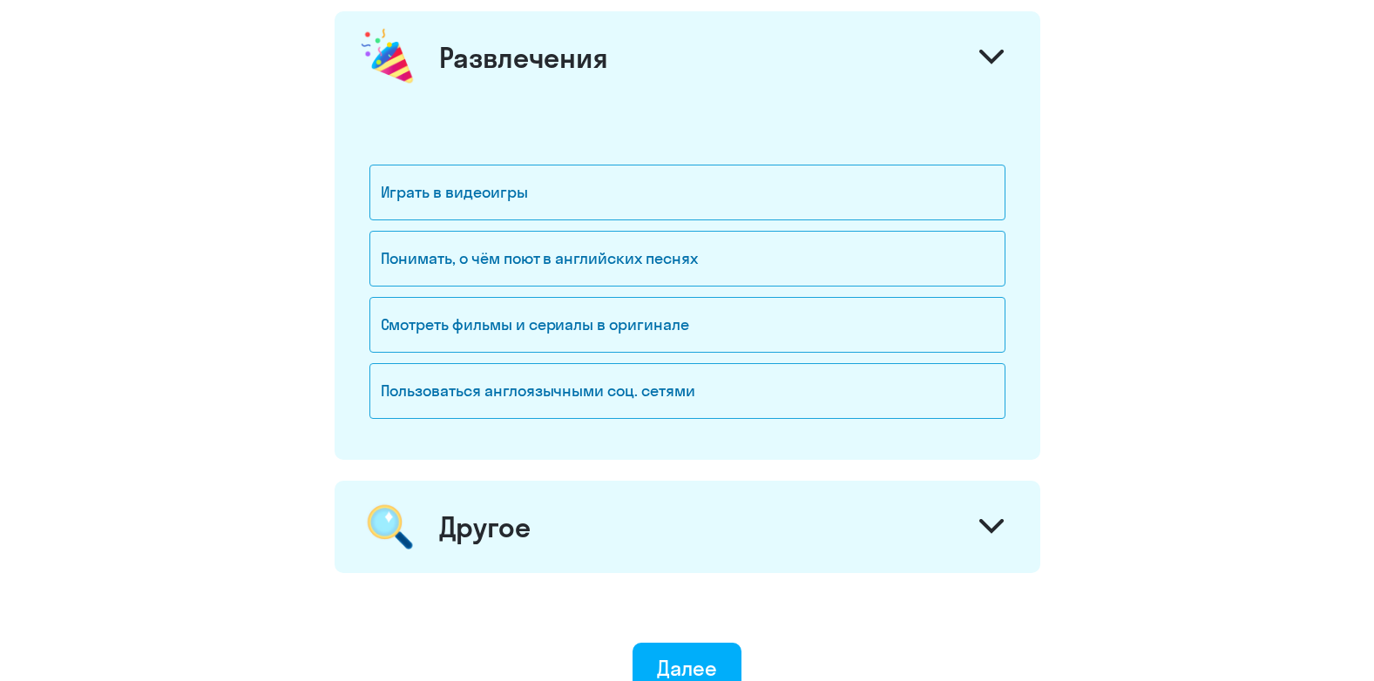
scroll to position [2319, 0]
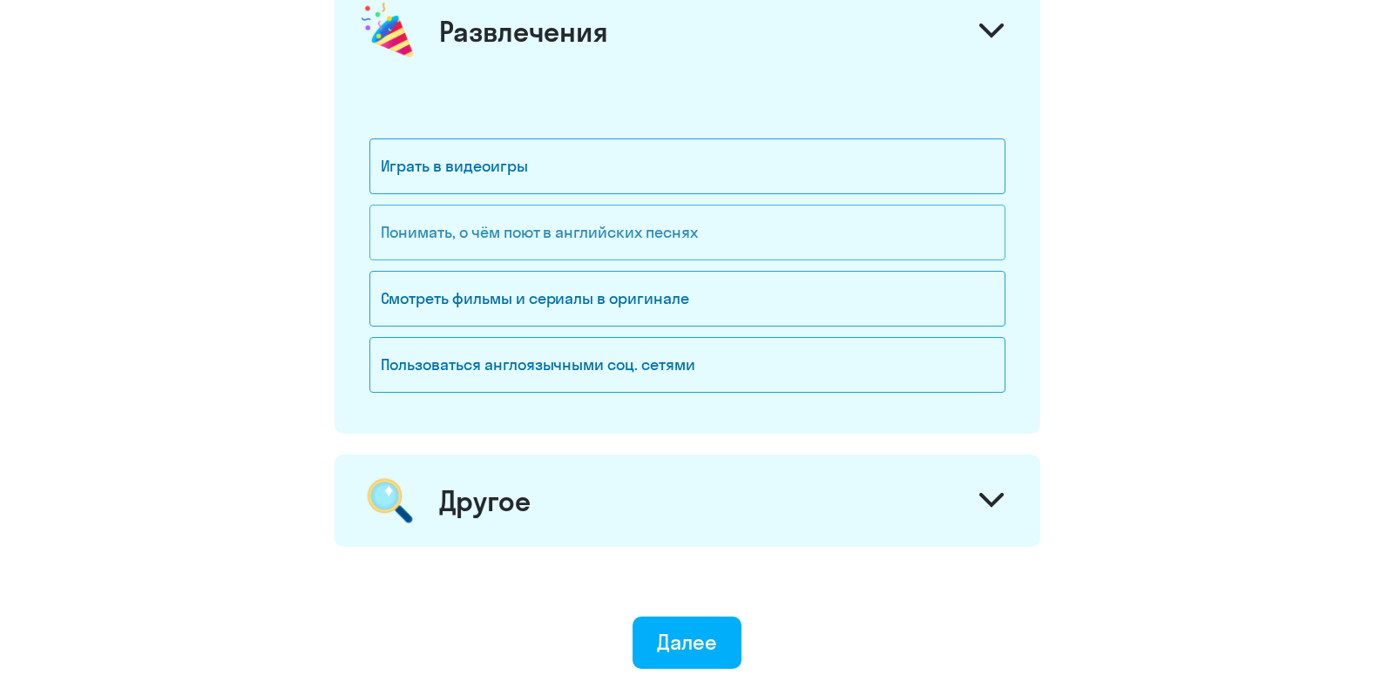
click at [764, 227] on div "Понимать, о чём поют в английских песнях" at bounding box center [687, 233] width 636 height 56
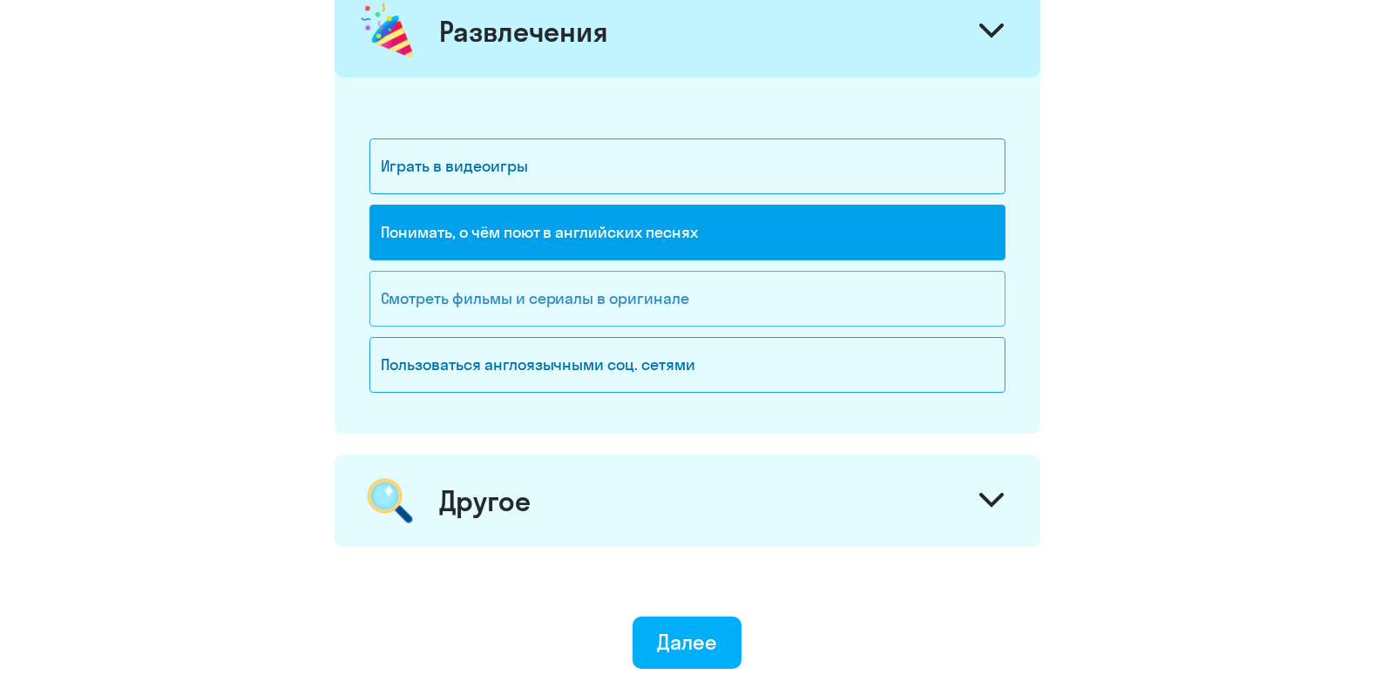
click at [747, 291] on div "Смотреть фильмы и сериалы в оригинале" at bounding box center [687, 299] width 636 height 56
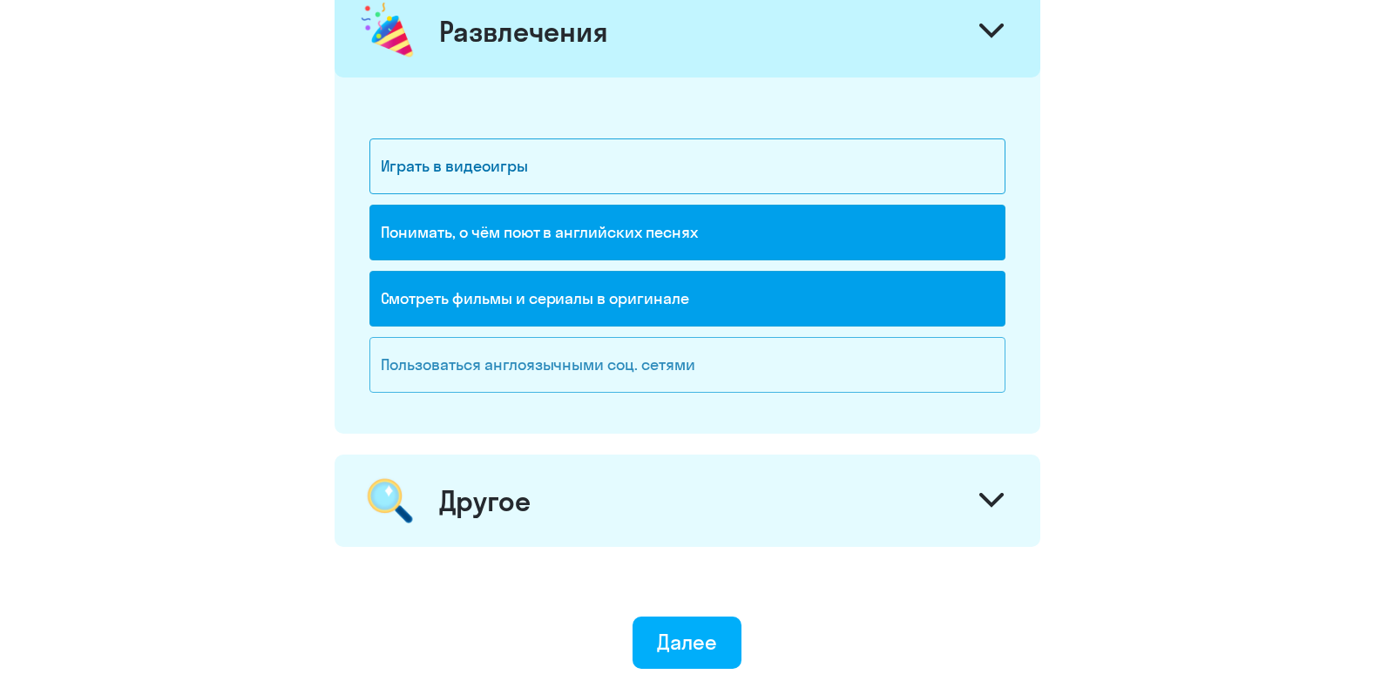
click at [723, 362] on div "Пользоваться англоязычными соц. сетями" at bounding box center [687, 365] width 636 height 56
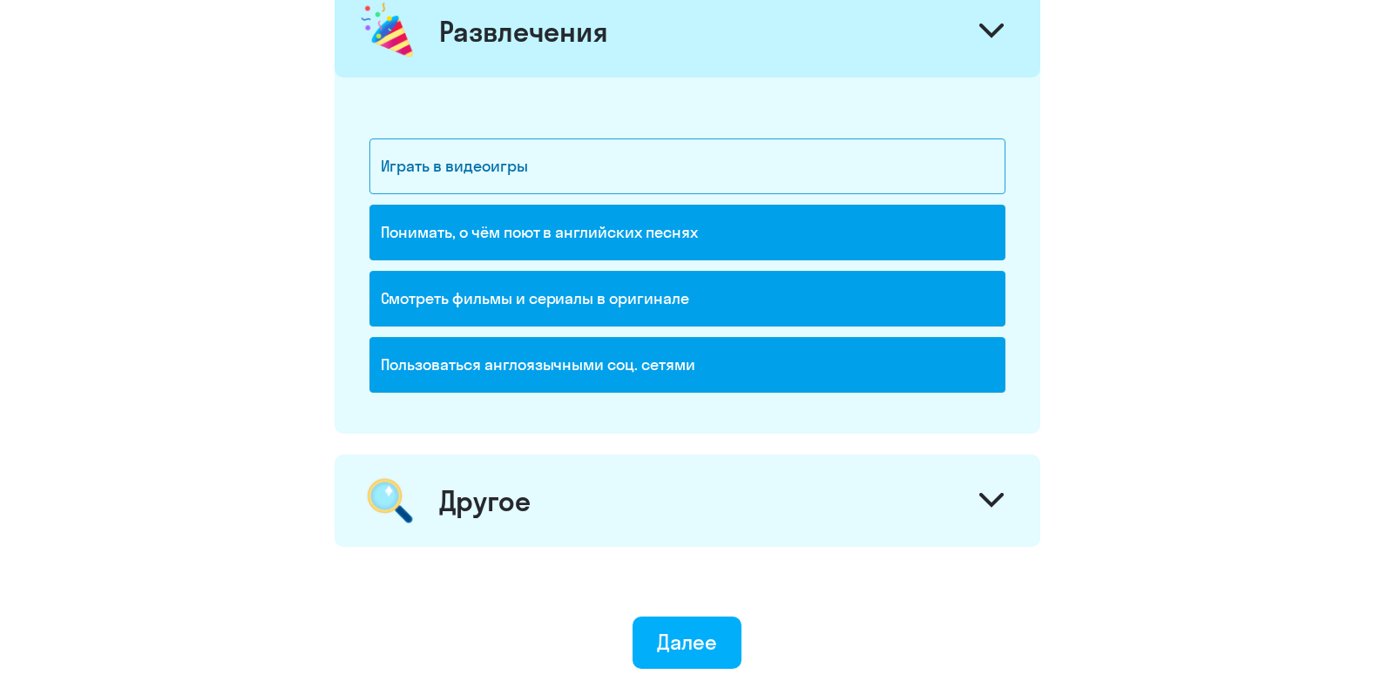
click at [675, 386] on div "Пользоваться англоязычными соц. сетями" at bounding box center [687, 365] width 636 height 56
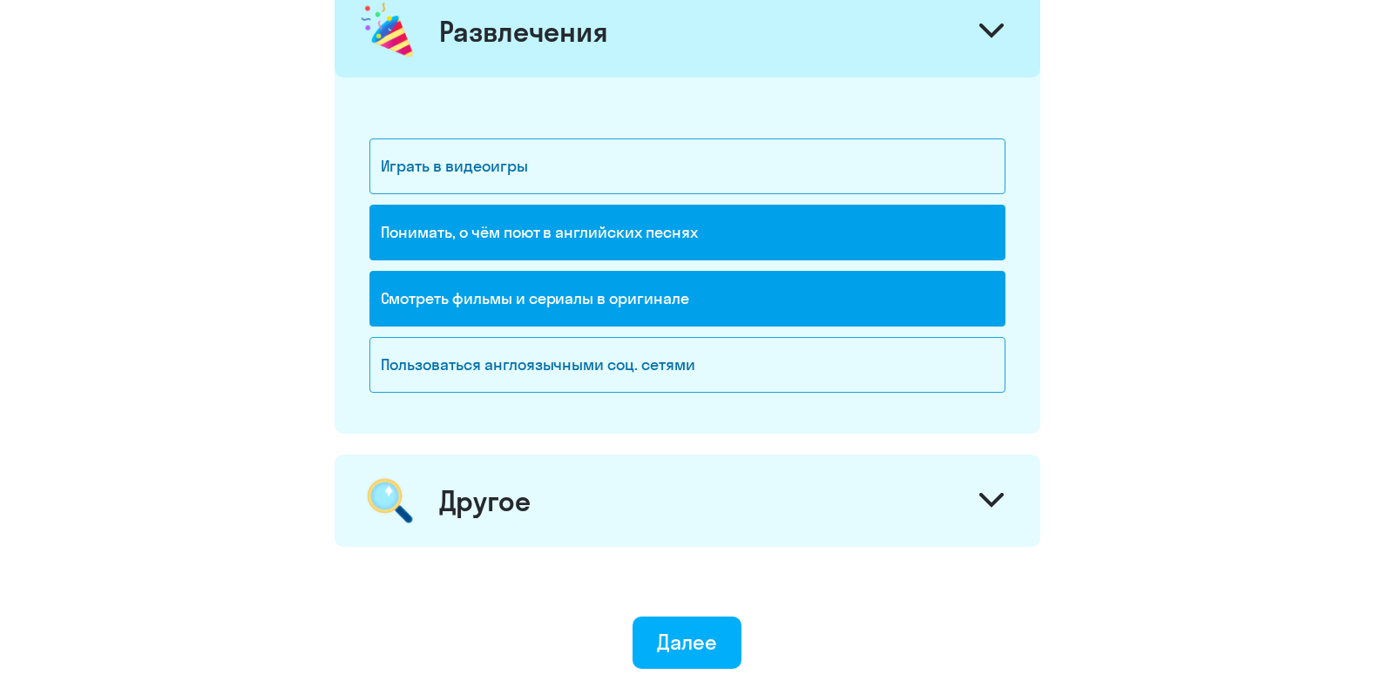
click at [681, 494] on div "Другое" at bounding box center [688, 501] width 706 height 92
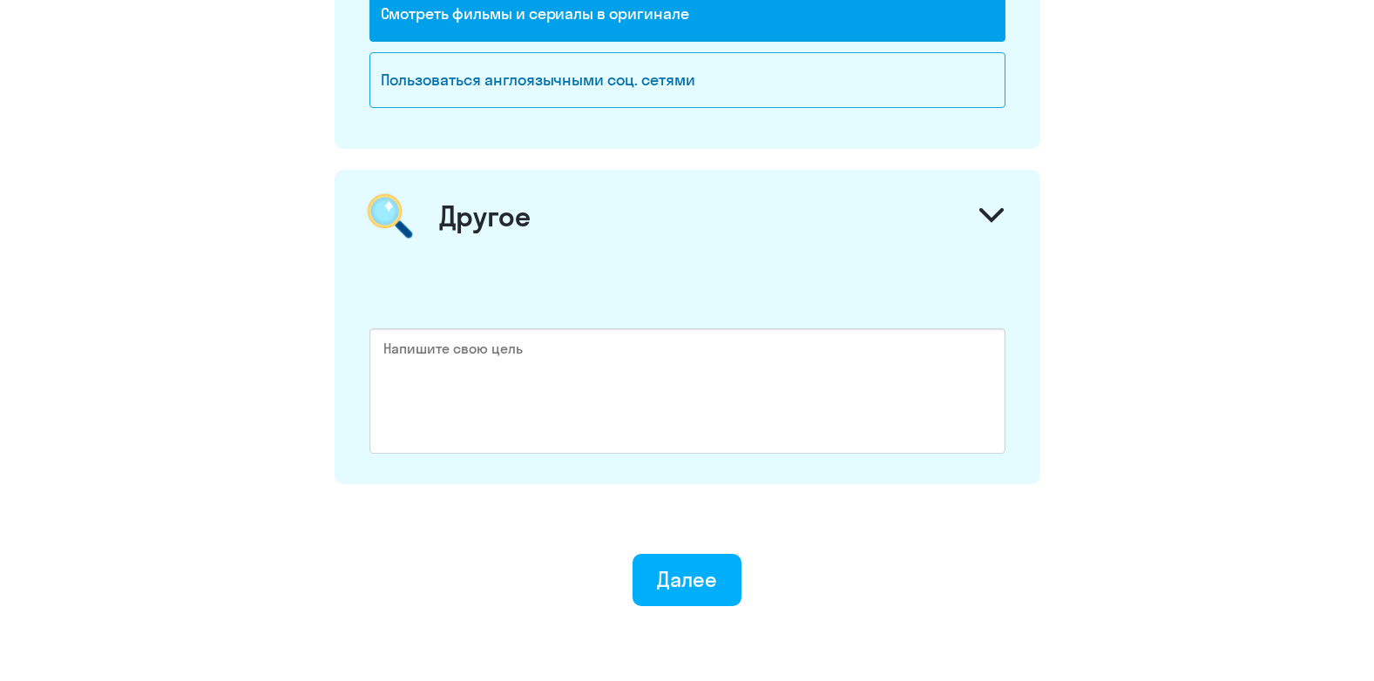
scroll to position [2608, 0]
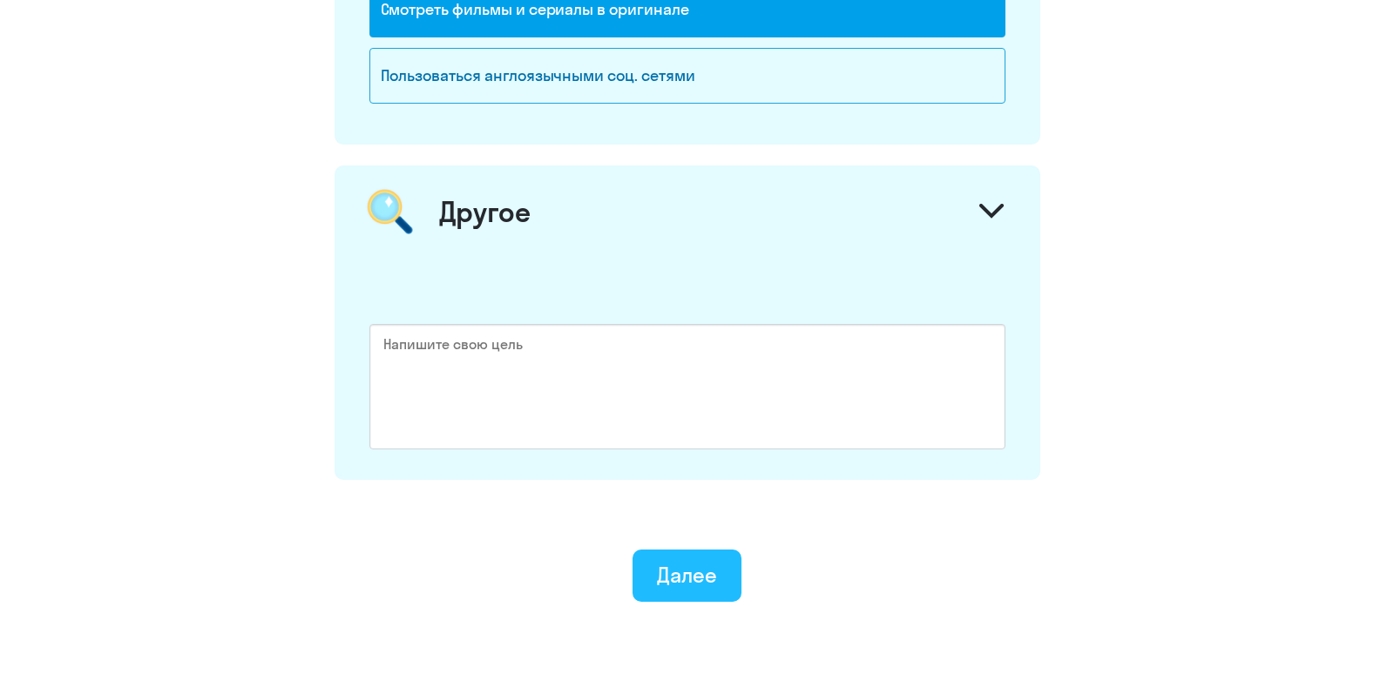
click at [708, 580] on div "Далее" at bounding box center [687, 575] width 60 height 28
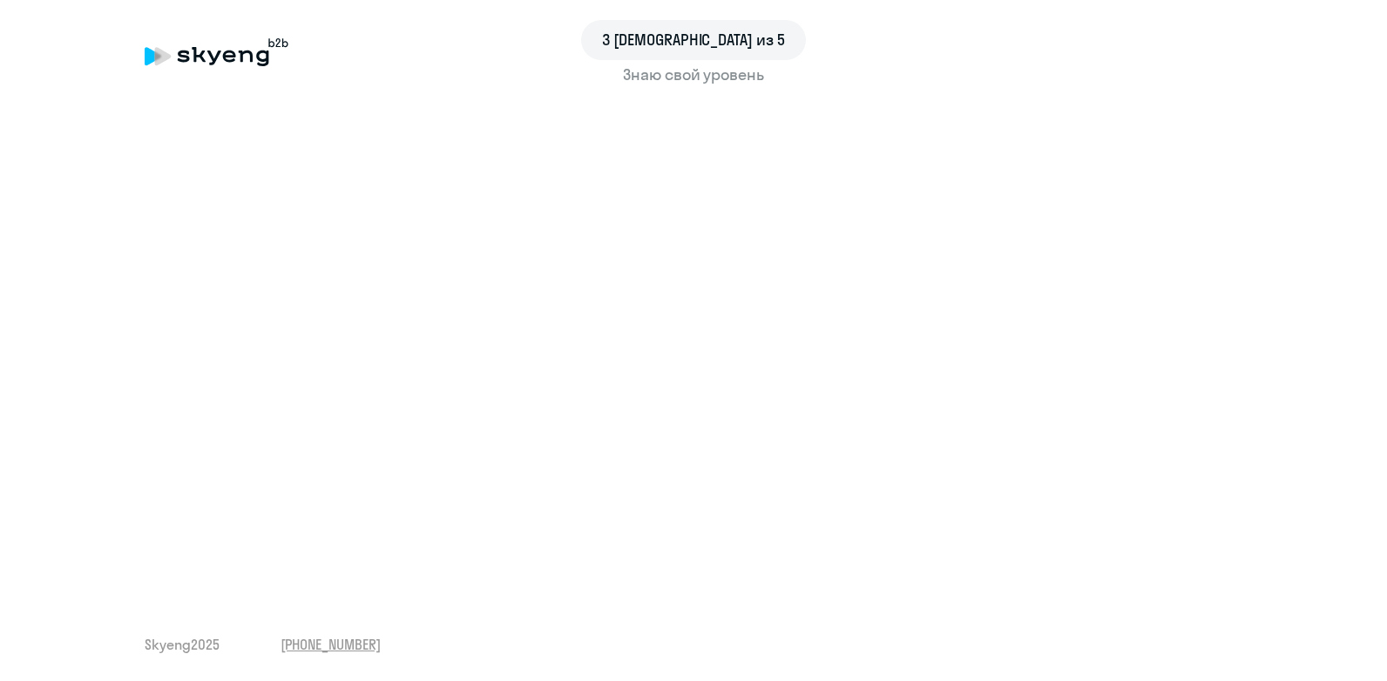
drag, startPoint x: 1358, startPoint y: 300, endPoint x: 1366, endPoint y: 342, distance: 42.7
click at [1366, 342] on div "3 шаг из 5 Знаю свой уровень Skyeng 2025 [PHONE_NUMBER]" at bounding box center [693, 340] width 1387 height 681
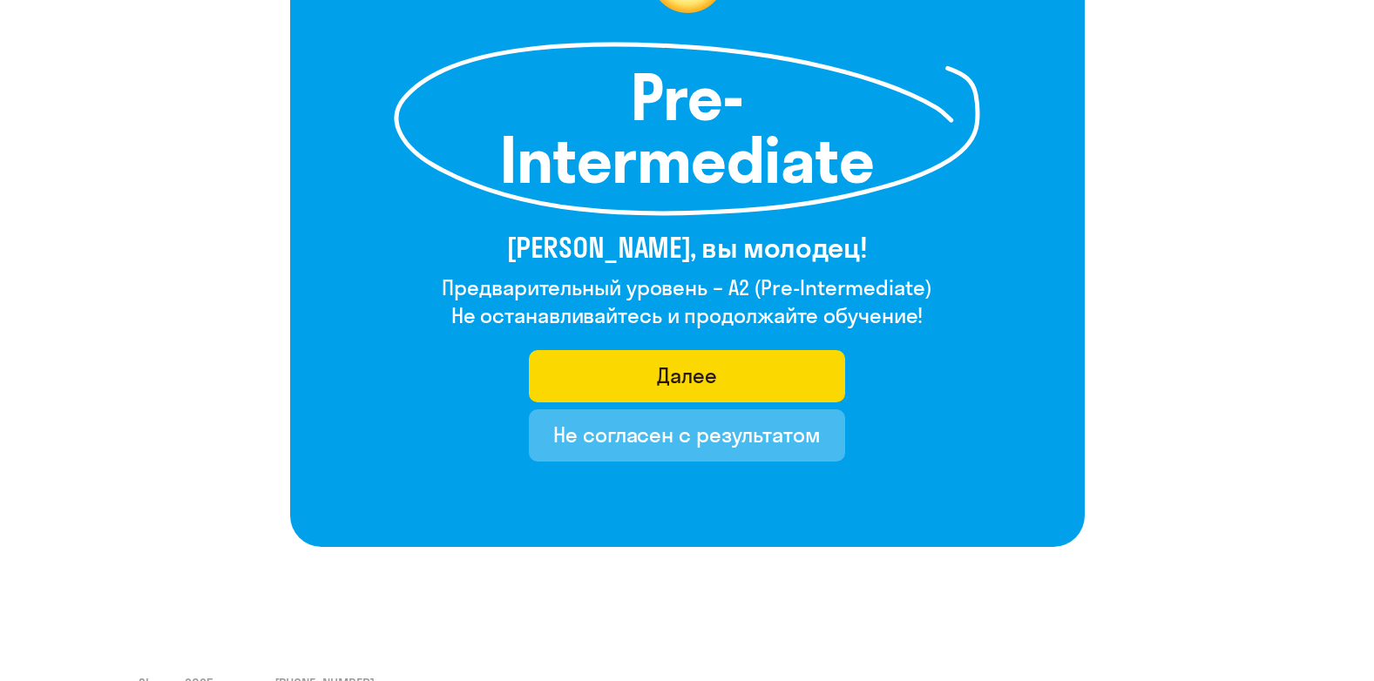
scroll to position [261, 0]
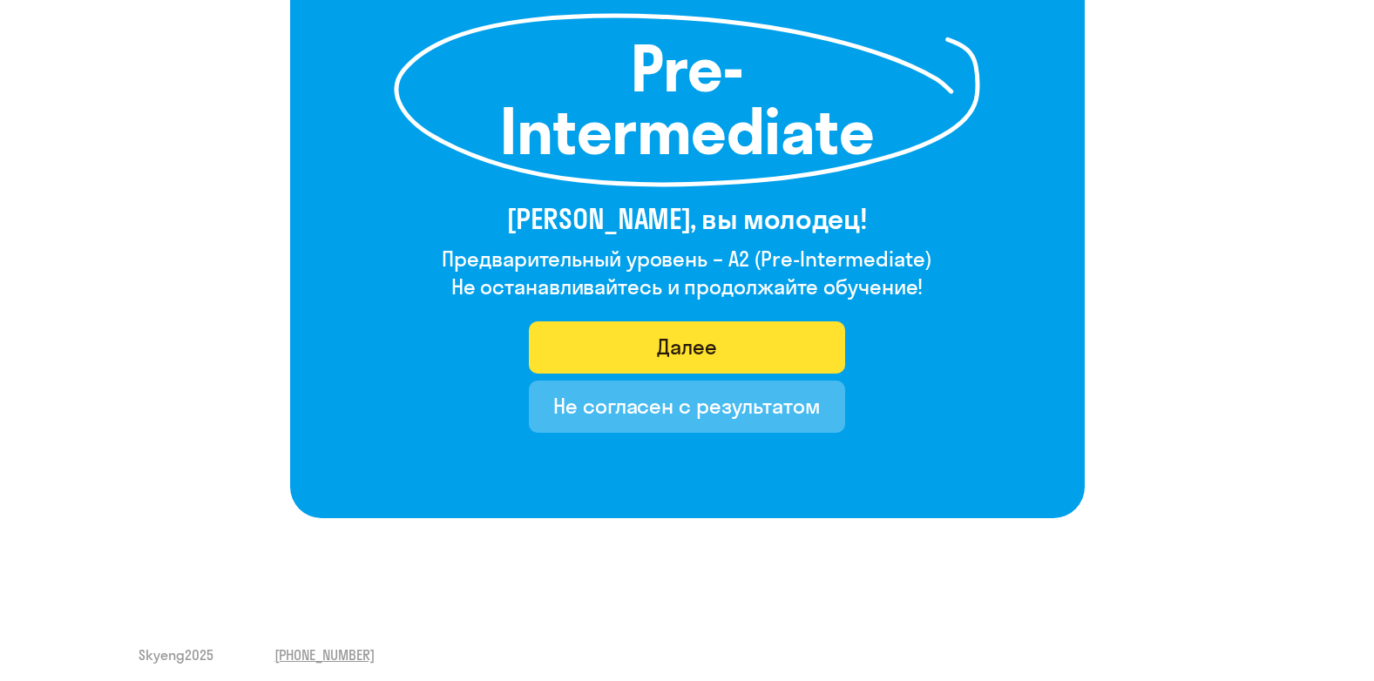
click at [725, 344] on button "Далее" at bounding box center [687, 348] width 316 height 52
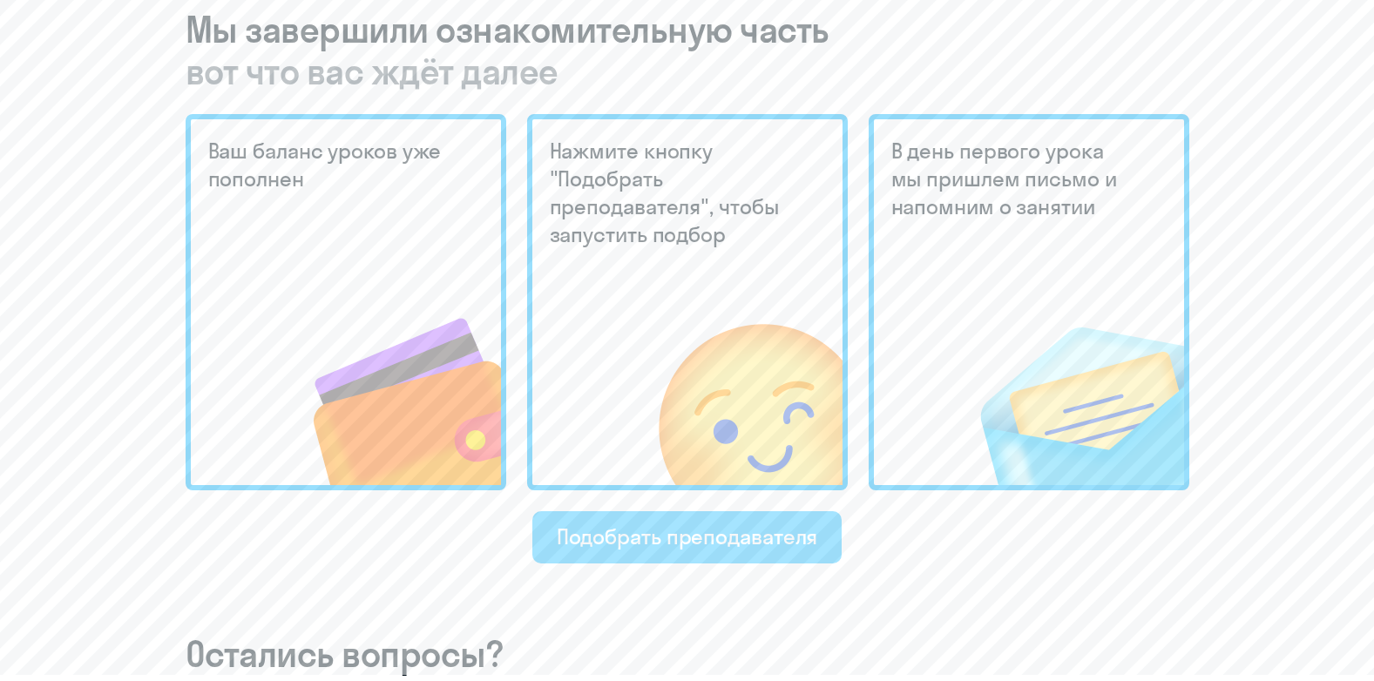
scroll to position [436, 0]
click at [690, 540] on div "Подобрать преподавателя" at bounding box center [687, 535] width 261 height 28
